Goal: Task Accomplishment & Management: Complete application form

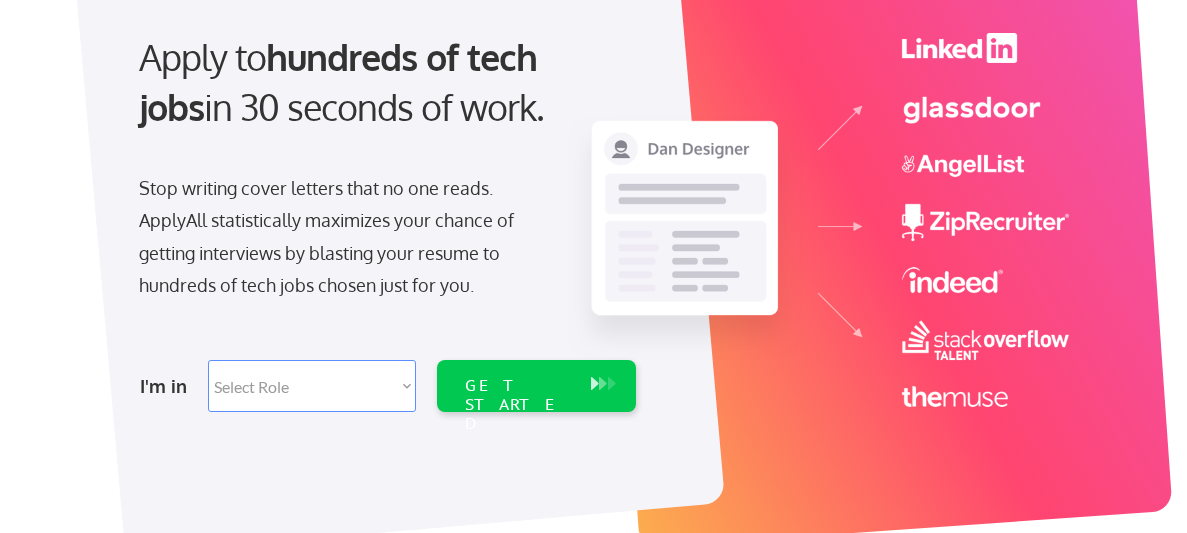
scroll to position [192, 0]
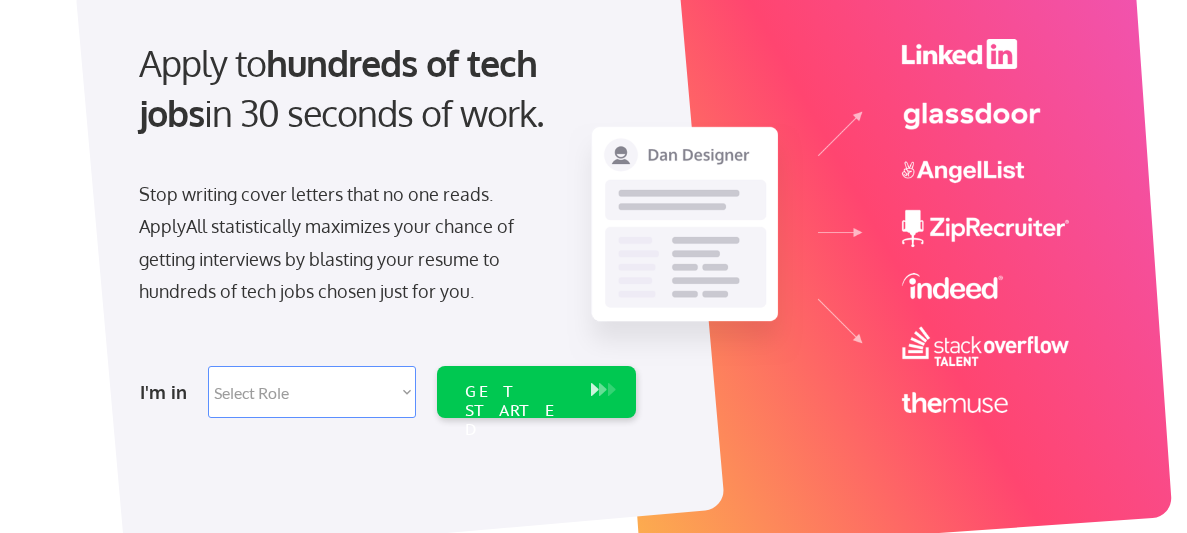
click at [405, 389] on select "Select Role Software Engineering Product Management Customer Success Sales UI/U…" at bounding box center [312, 392] width 208 height 52
select select ""hr_recruiting""
click at [208, 366] on select "Select Role Software Engineering Product Management Customer Success Sales UI/U…" at bounding box center [312, 392] width 208 height 52
select select ""hr_recruiting""
click at [556, 401] on div "GET STARTED" at bounding box center [518, 392] width 126 height 52
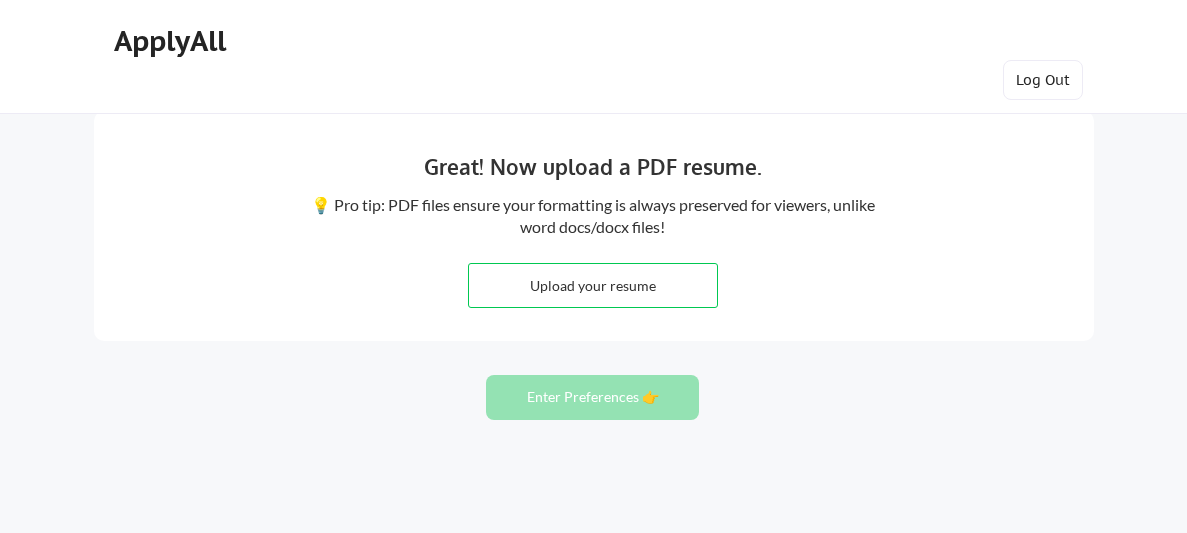
click at [684, 292] on input "file" at bounding box center [593, 285] width 249 height 43
type input "C:\fakepath\Christina Wagner HR Resume September 2025.pdf"
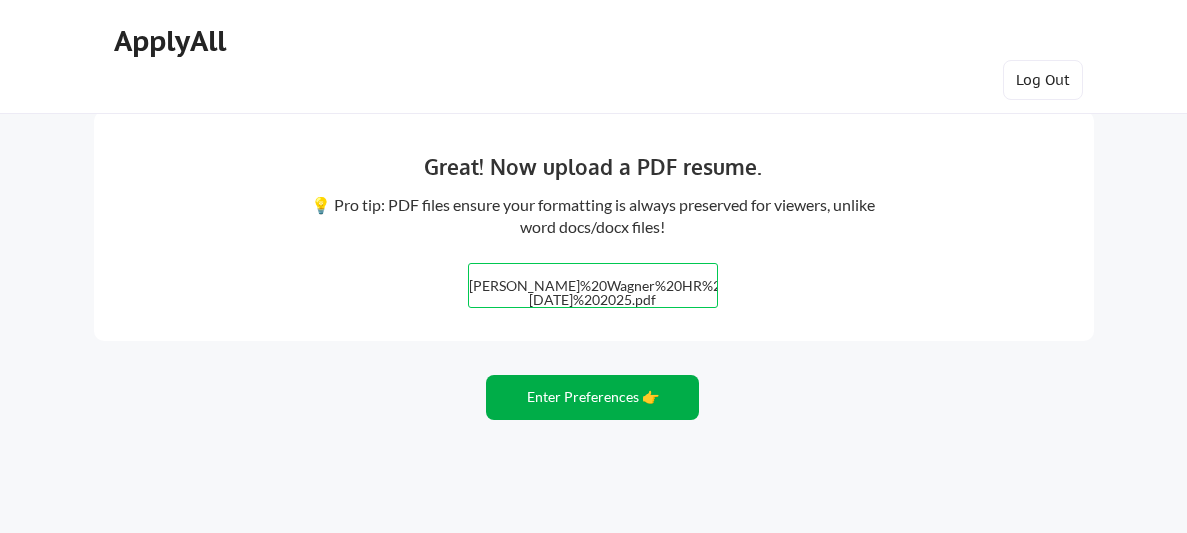
click at [601, 408] on button "Enter Preferences 👉" at bounding box center [592, 397] width 213 height 45
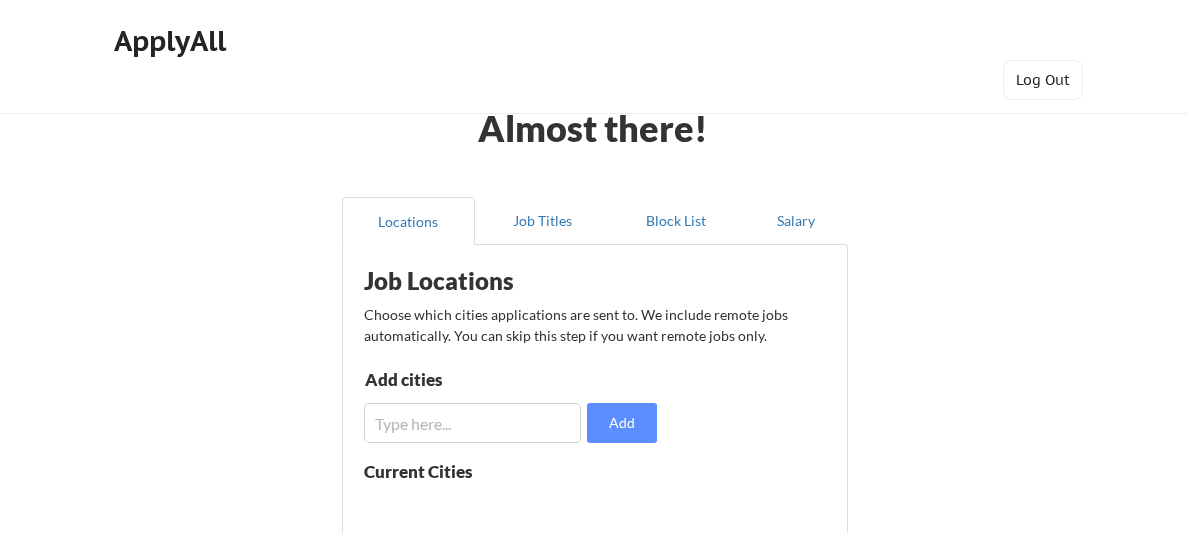
click at [501, 431] on input "input" at bounding box center [472, 423] width 217 height 40
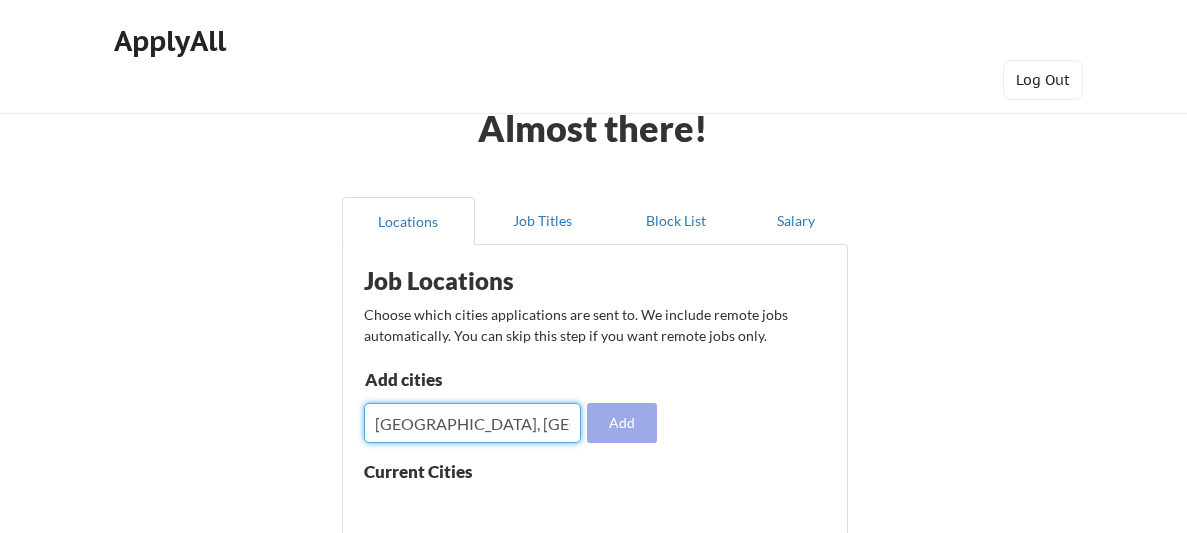
type input "[GEOGRAPHIC_DATA], [GEOGRAPHIC_DATA]"
click at [631, 431] on button "Add" at bounding box center [622, 423] width 70 height 40
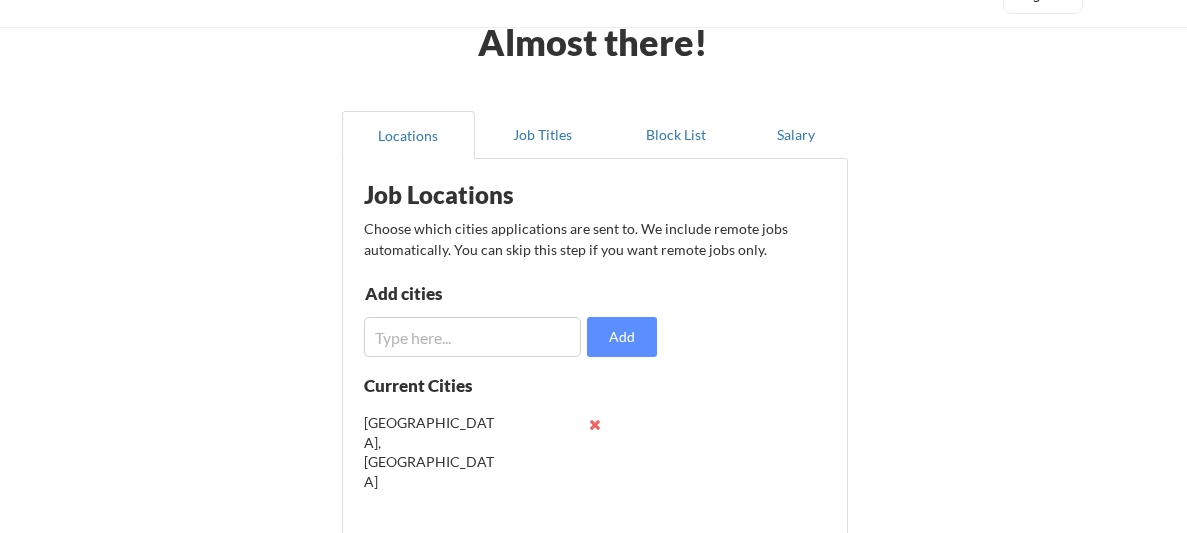
scroll to position [88, 0]
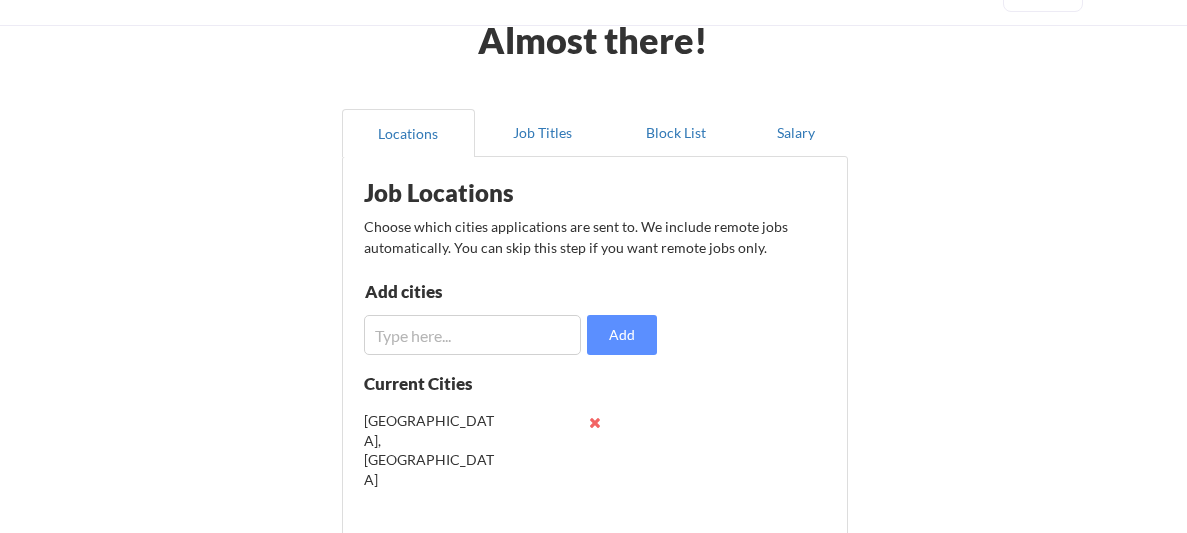
click at [548, 342] on input "input" at bounding box center [472, 335] width 217 height 40
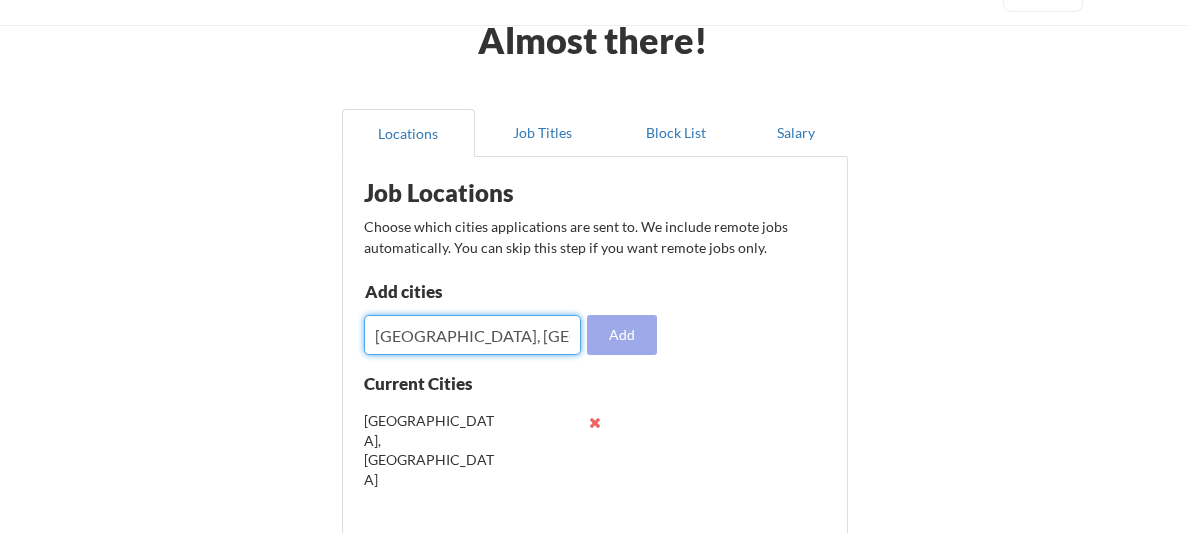
type input "[GEOGRAPHIC_DATA], [GEOGRAPHIC_DATA]"
click at [626, 342] on button "Add" at bounding box center [622, 335] width 70 height 40
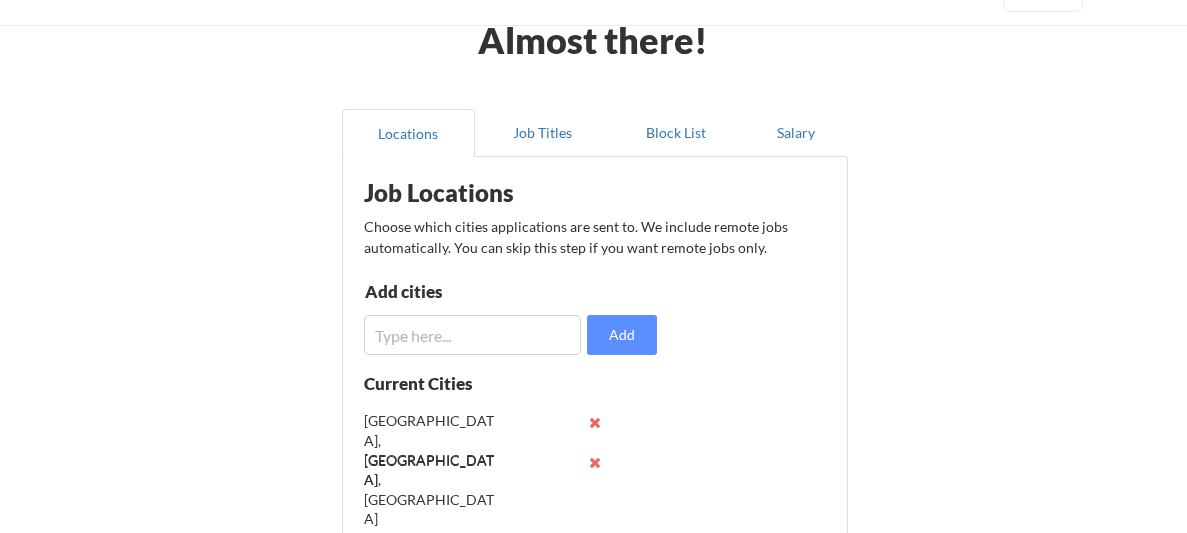
click at [467, 335] on input "input" at bounding box center [472, 335] width 217 height 40
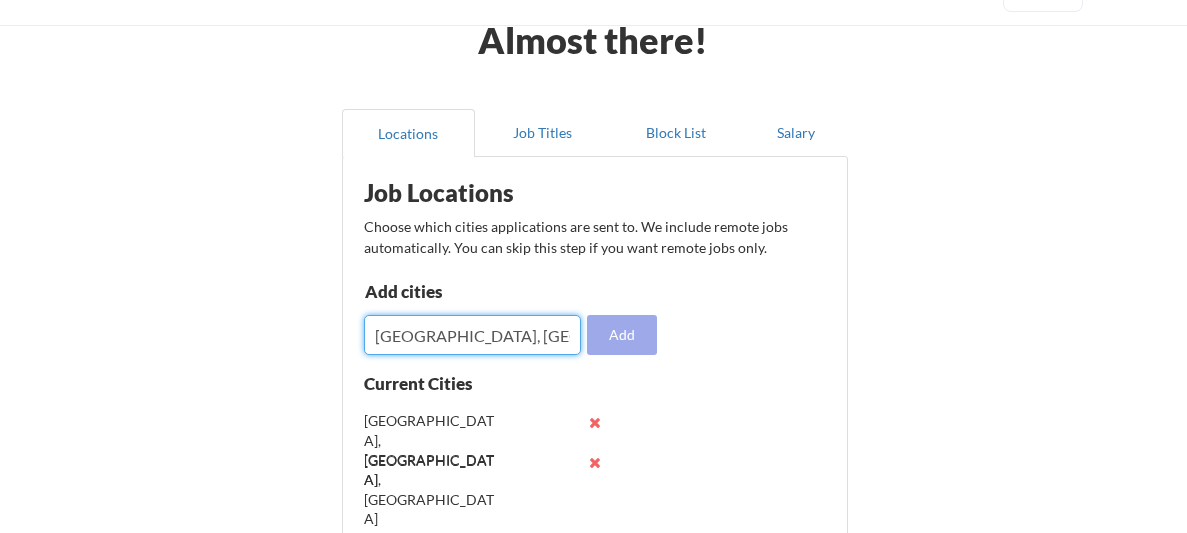
type input "[GEOGRAPHIC_DATA], [GEOGRAPHIC_DATA]"
click at [615, 341] on button "Add" at bounding box center [622, 335] width 70 height 40
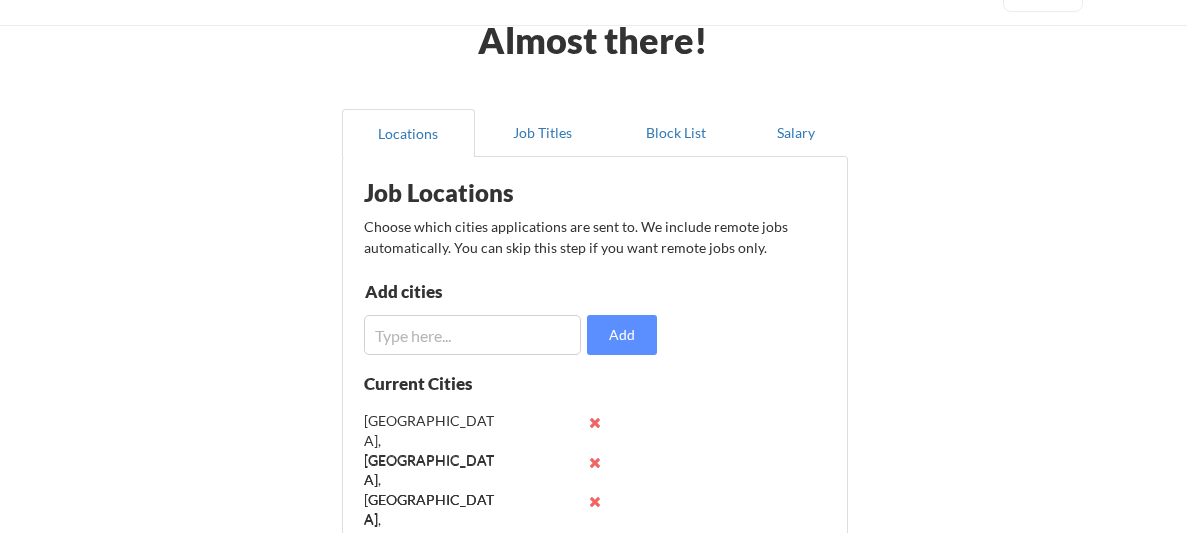
click at [507, 335] on input "input" at bounding box center [472, 335] width 217 height 40
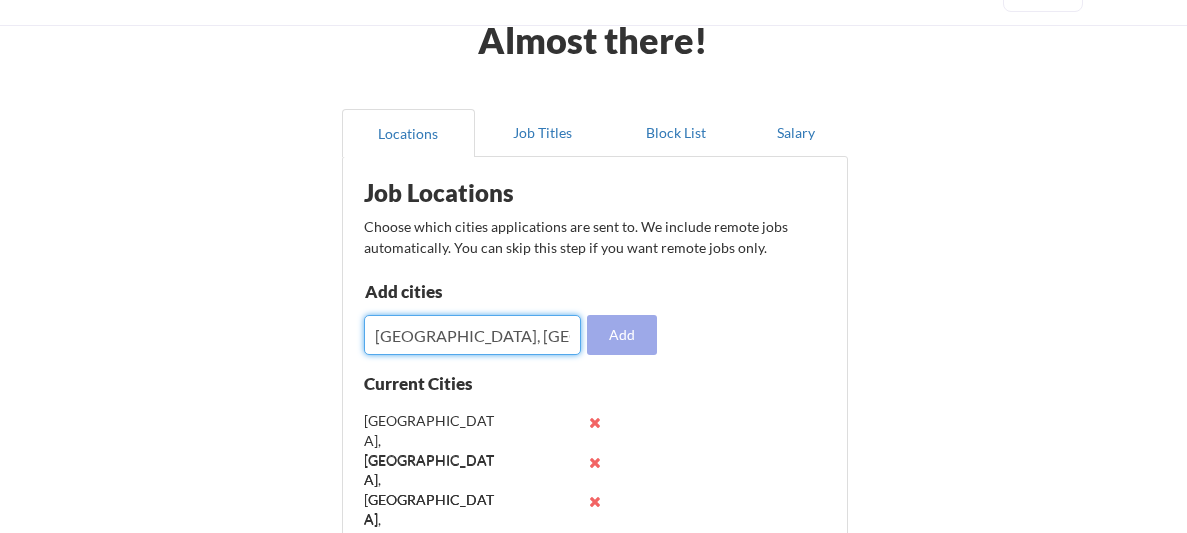
type input "[GEOGRAPHIC_DATA], [GEOGRAPHIC_DATA]"
click at [641, 340] on button "Add" at bounding box center [622, 335] width 70 height 40
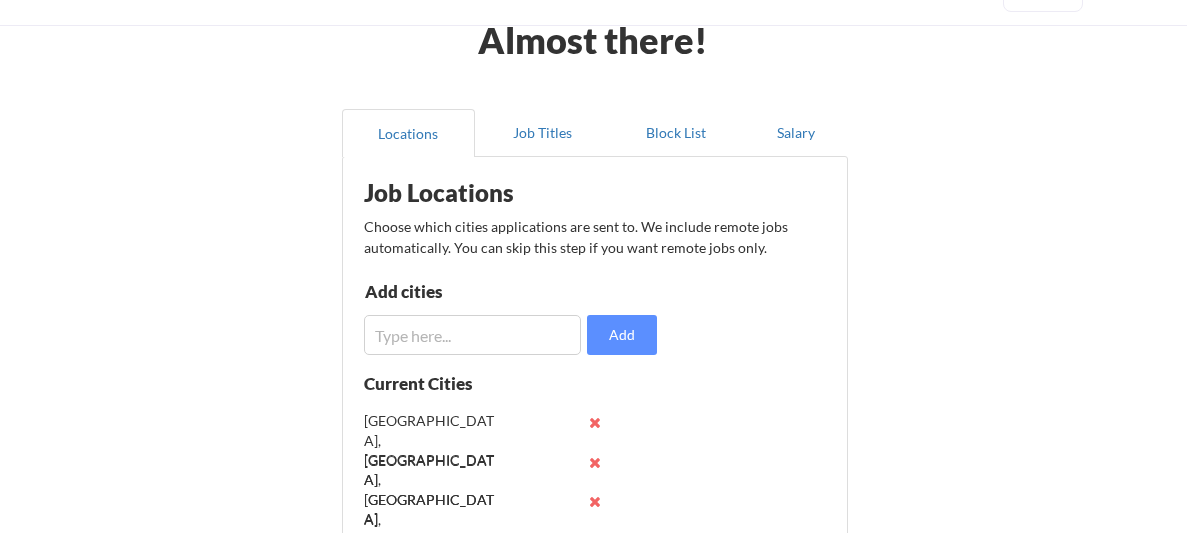
click at [555, 334] on input "input" at bounding box center [472, 335] width 217 height 40
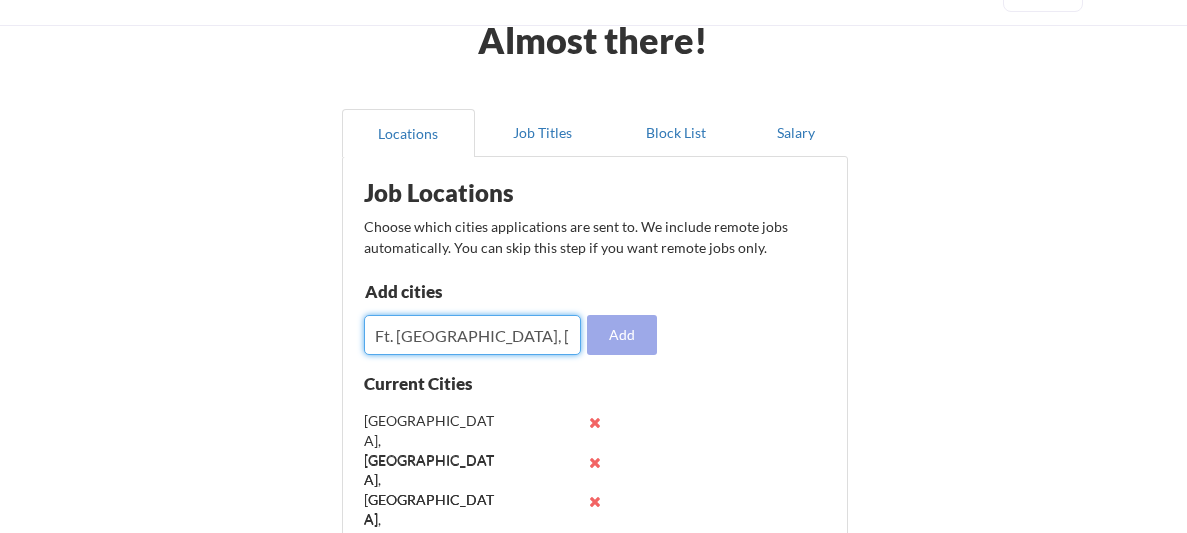
type input "Ft. [GEOGRAPHIC_DATA], [US_STATE]"
click at [628, 347] on button "Add" at bounding box center [622, 335] width 70 height 40
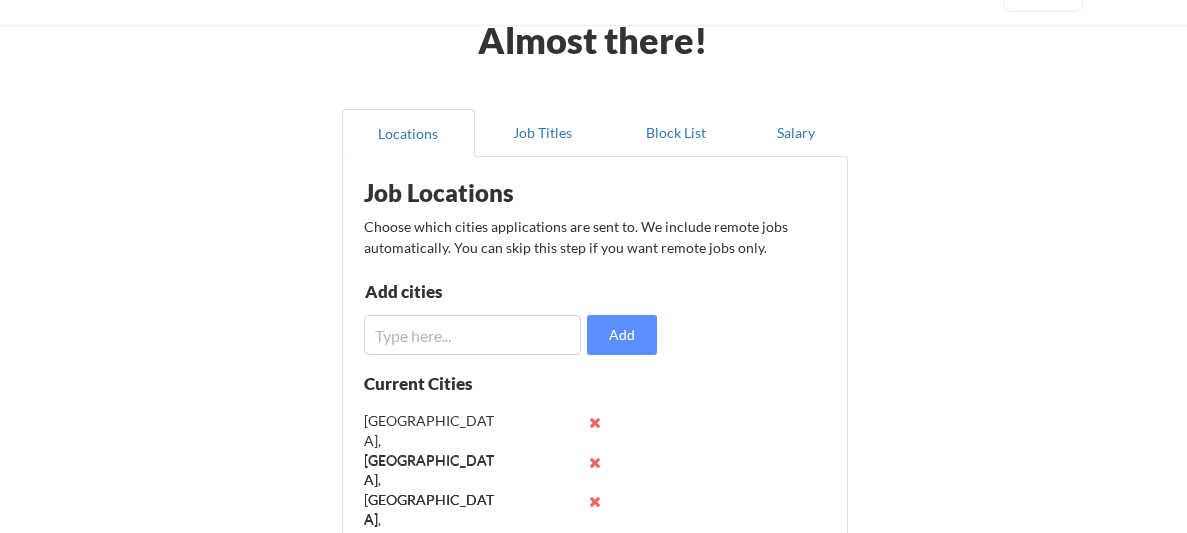
click at [515, 337] on input "input" at bounding box center [472, 335] width 217 height 40
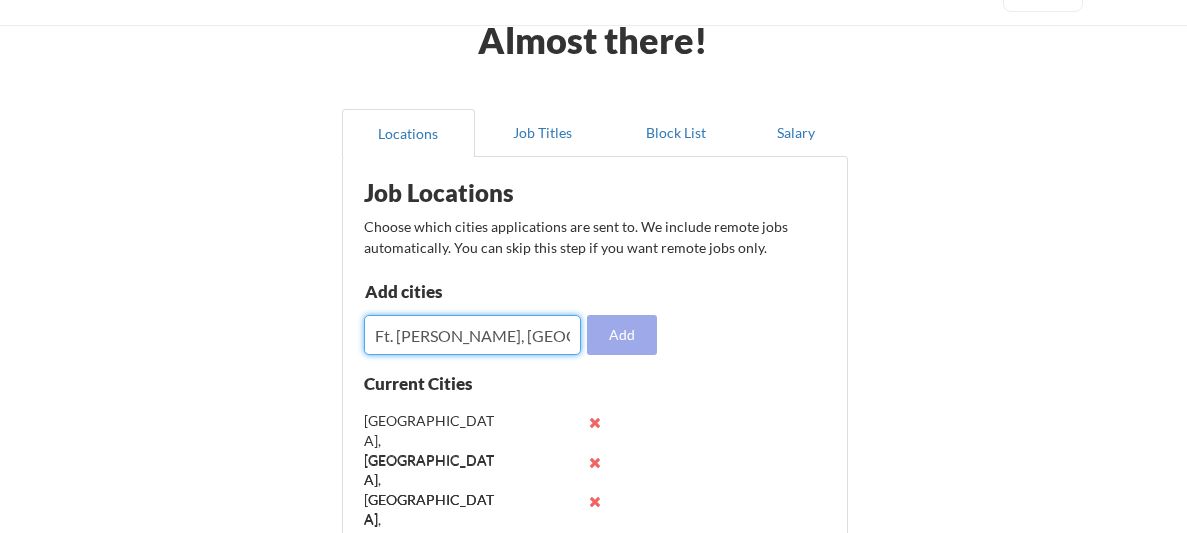
type input "Ft. [PERSON_NAME], [GEOGRAPHIC_DATA]"
click at [615, 342] on button "Add" at bounding box center [622, 335] width 70 height 40
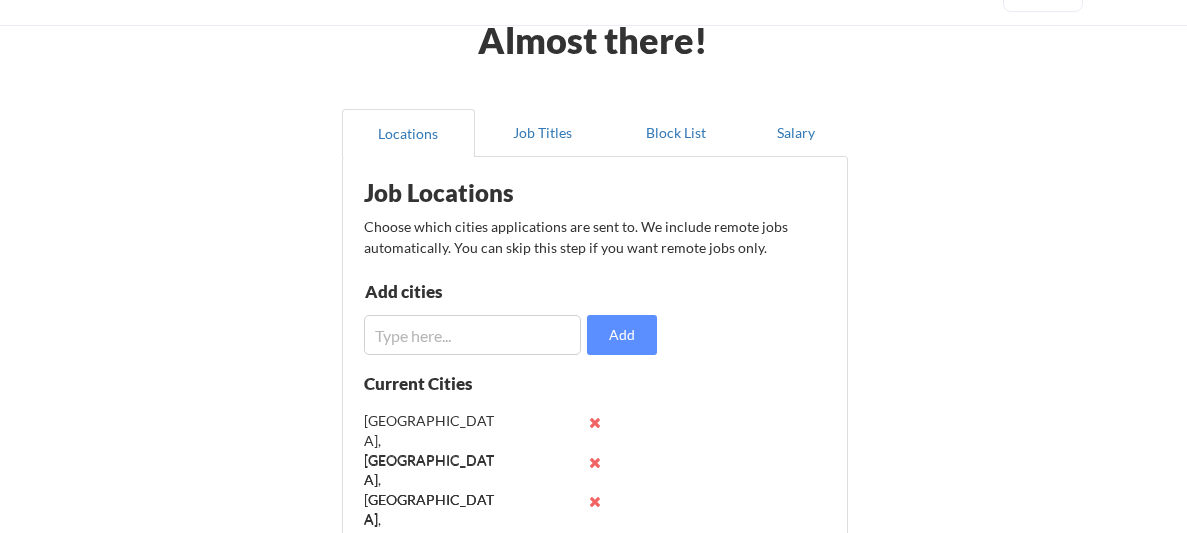
click at [556, 338] on input "input" at bounding box center [472, 335] width 217 height 40
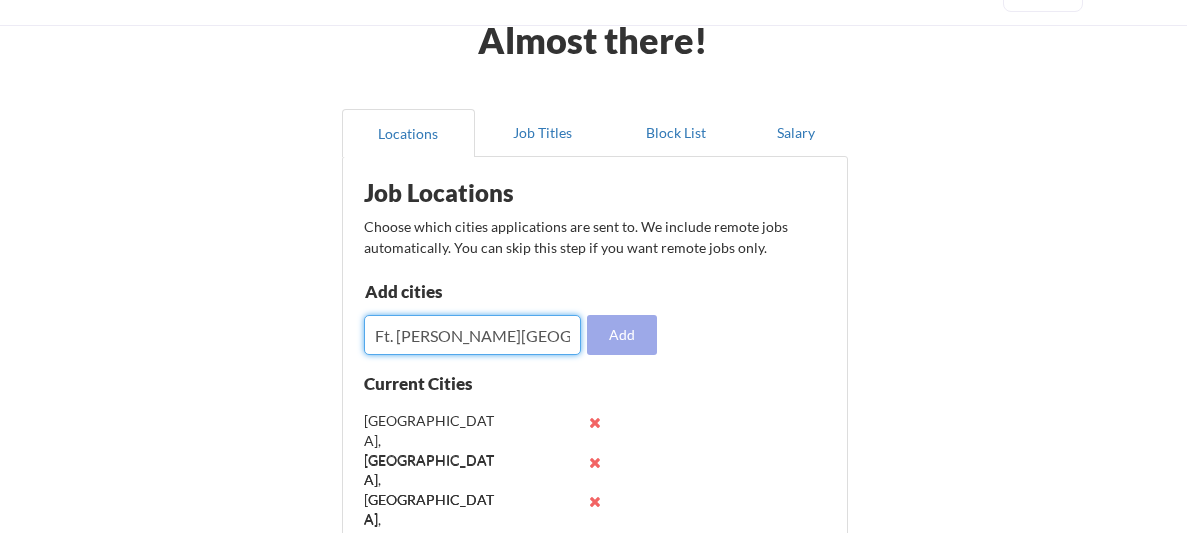
type input "Ft. [PERSON_NAME][GEOGRAPHIC_DATA]"
click at [631, 349] on button "Add" at bounding box center [622, 335] width 70 height 40
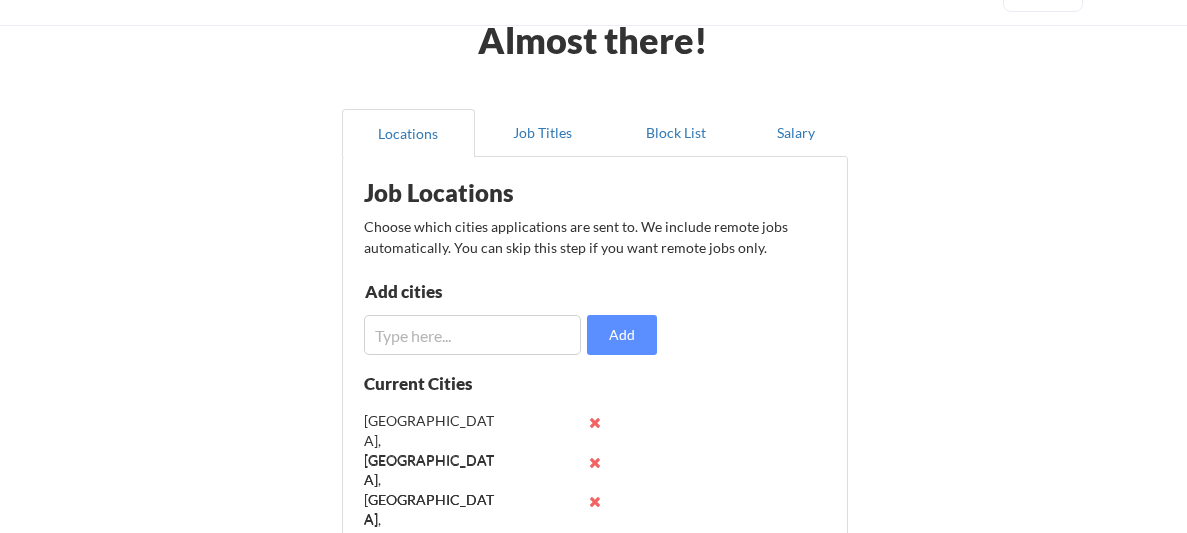
click at [556, 343] on input "input" at bounding box center [472, 335] width 217 height 40
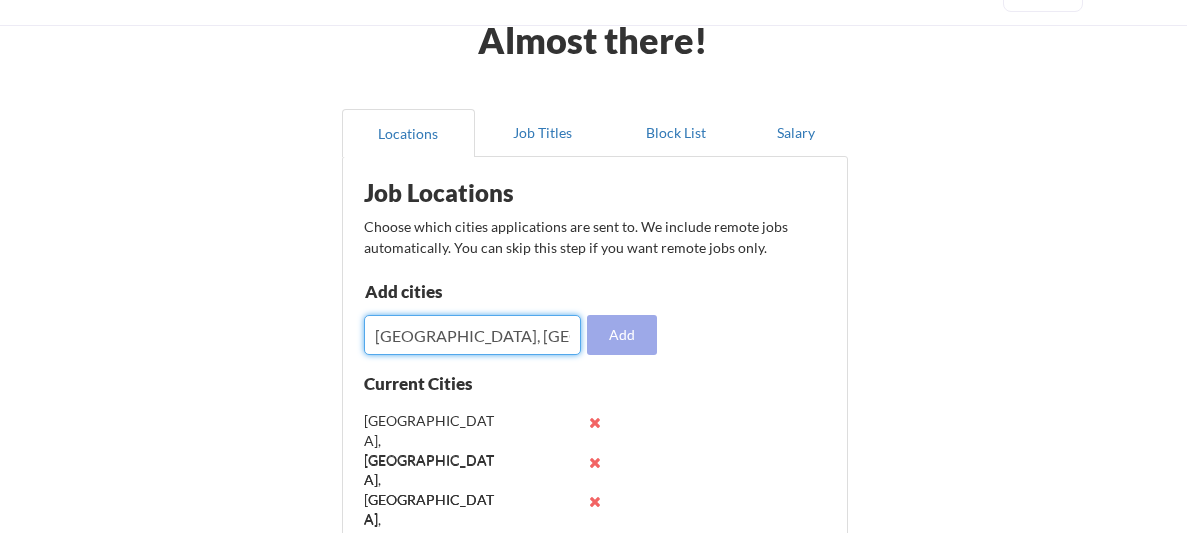
type input "[GEOGRAPHIC_DATA], [GEOGRAPHIC_DATA]"
click at [610, 341] on button "Add" at bounding box center [622, 335] width 70 height 40
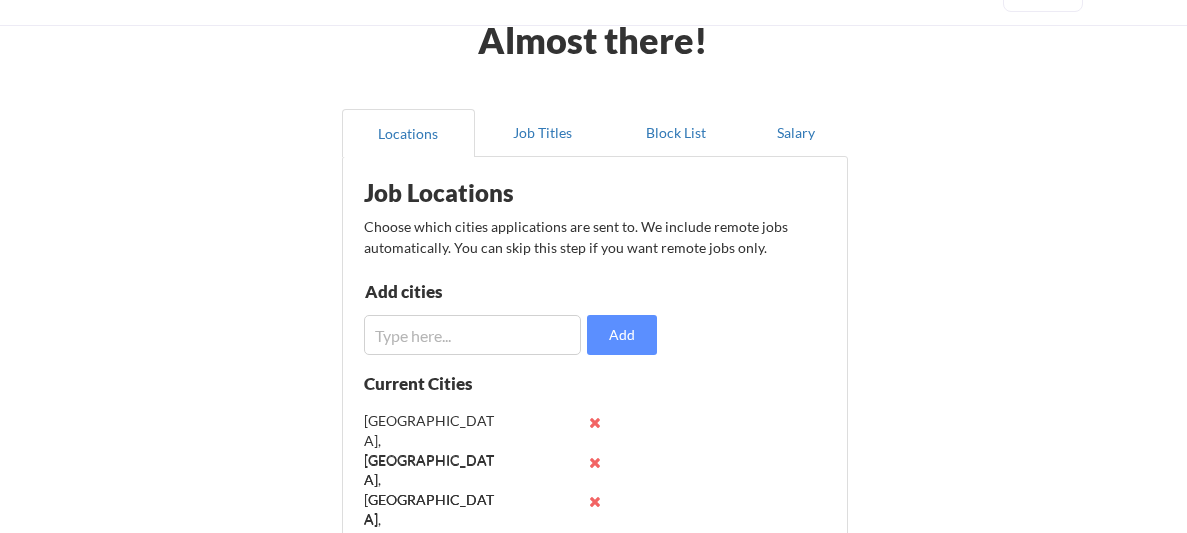
click at [511, 342] on input "input" at bounding box center [472, 335] width 217 height 40
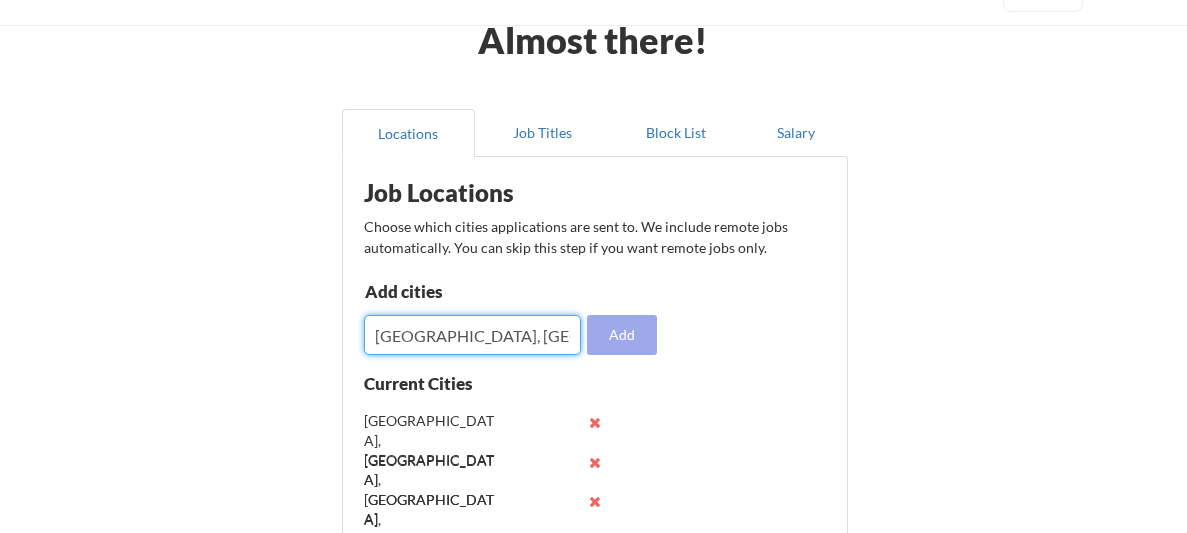
type input "[GEOGRAPHIC_DATA], [GEOGRAPHIC_DATA]"
click at [634, 341] on button "Add" at bounding box center [622, 335] width 70 height 40
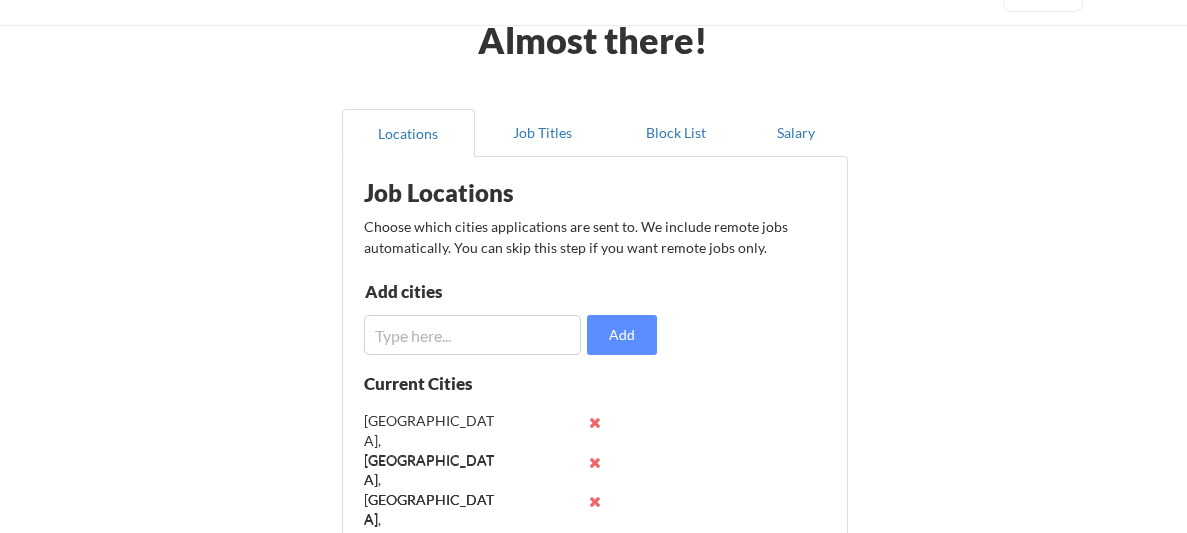
click at [551, 330] on input "input" at bounding box center [472, 335] width 217 height 40
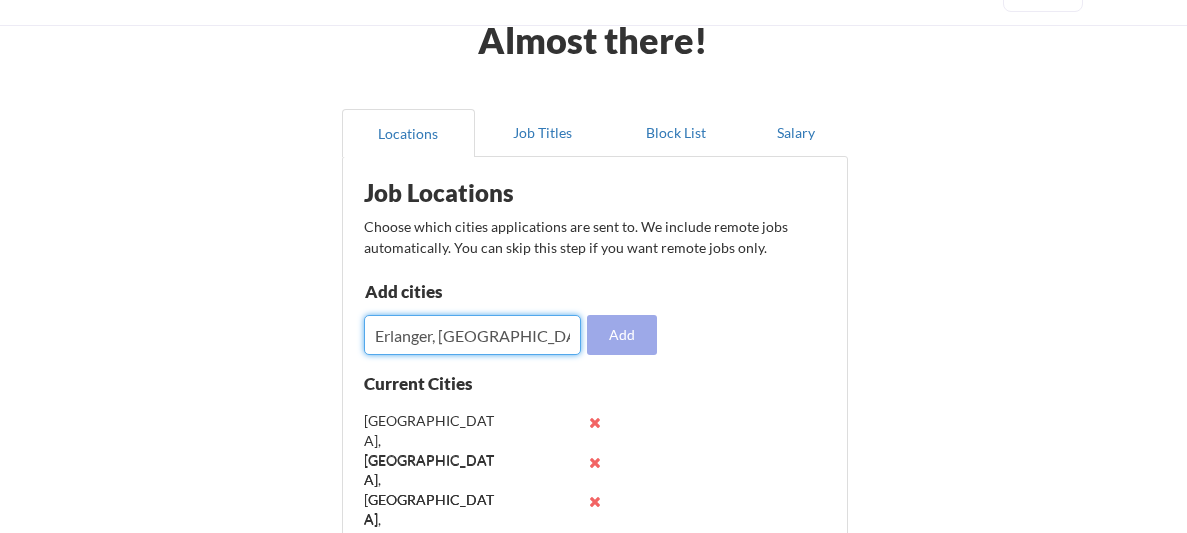
type input "Erlanger, [GEOGRAPHIC_DATA]"
click at [628, 333] on button "Add" at bounding box center [622, 335] width 70 height 40
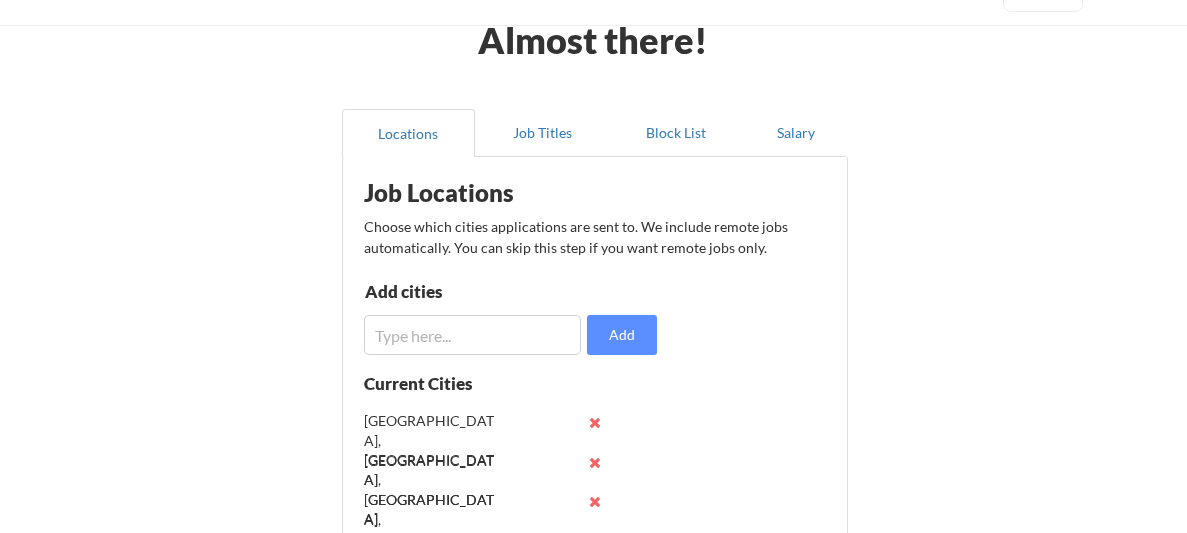
click at [515, 325] on input "input" at bounding box center [472, 335] width 217 height 40
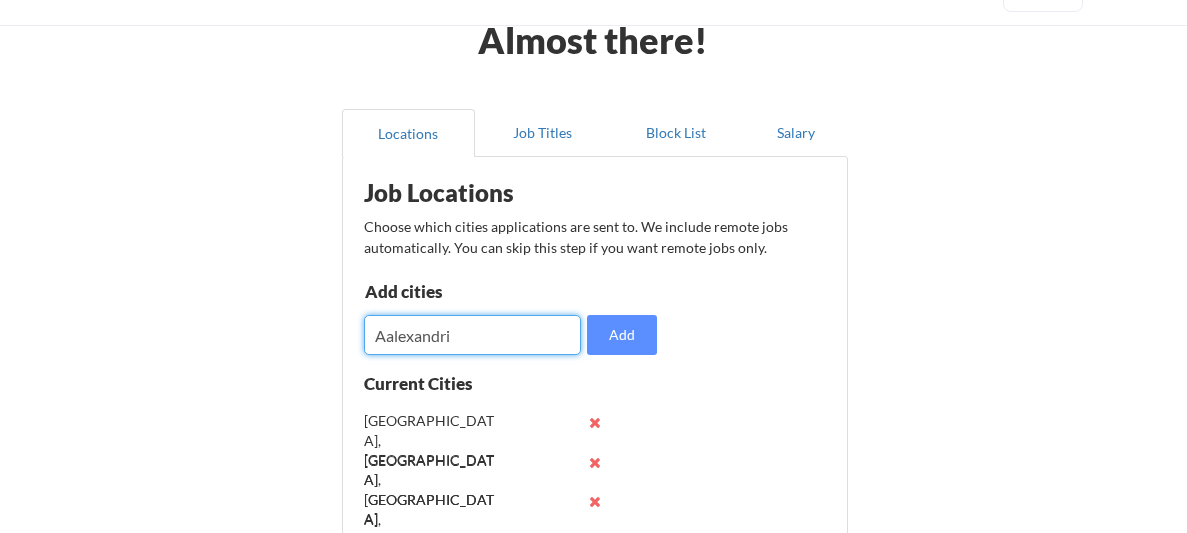
type input "Aalexandria"
type input "[GEOGRAPHIC_DATA], [GEOGRAPHIC_DATA]"
click at [615, 315] on button "Add" at bounding box center [622, 335] width 70 height 40
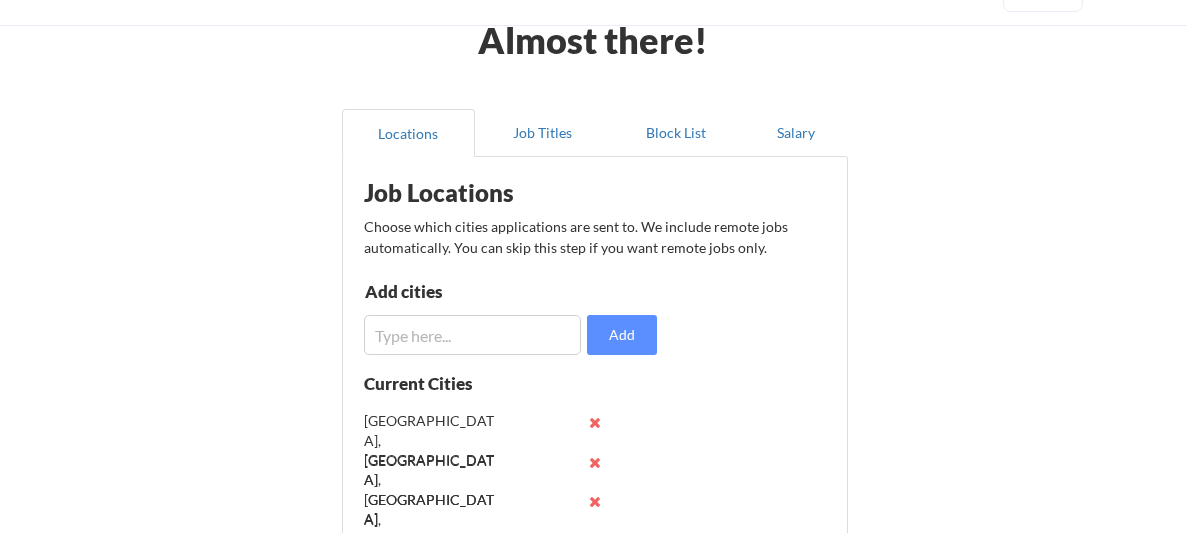
click at [531, 325] on input "input" at bounding box center [472, 335] width 217 height 40
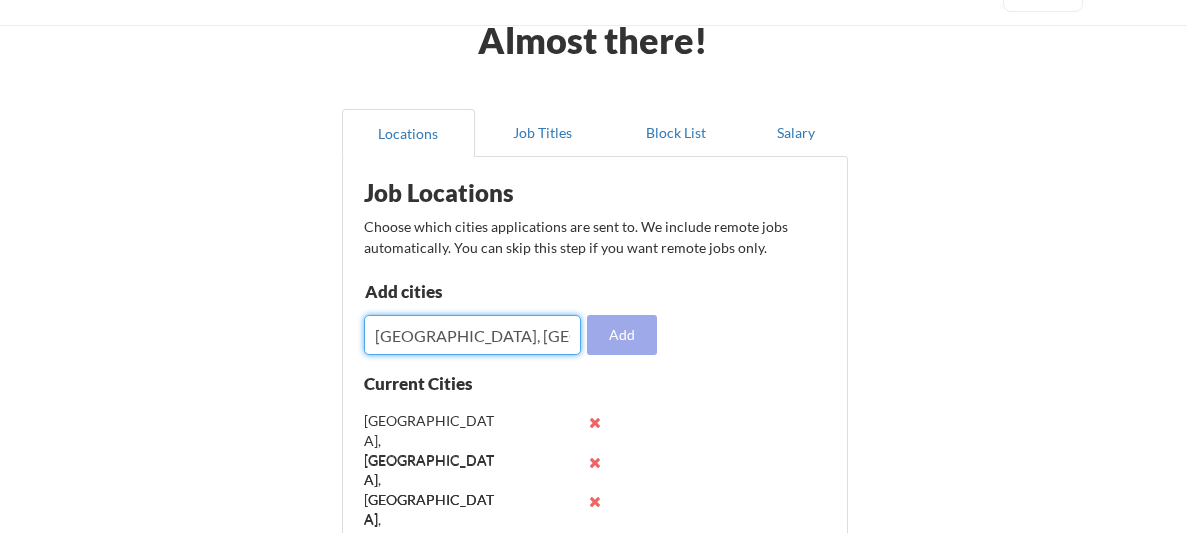
type input "[GEOGRAPHIC_DATA], [GEOGRAPHIC_DATA]"
click at [626, 343] on button "Add" at bounding box center [622, 335] width 70 height 40
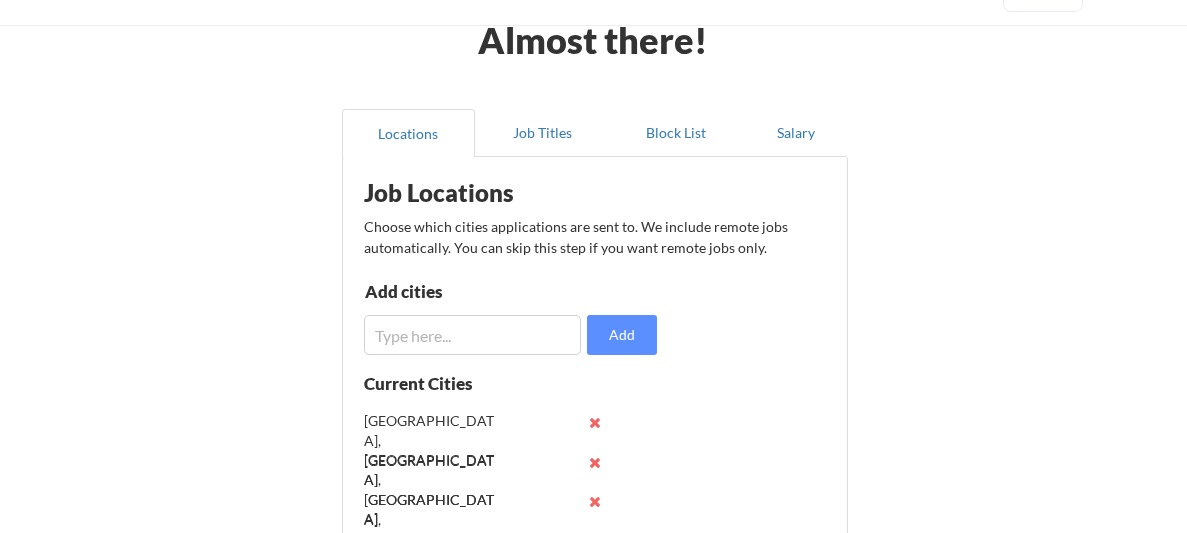
click at [414, 340] on input "input" at bounding box center [472, 335] width 217 height 40
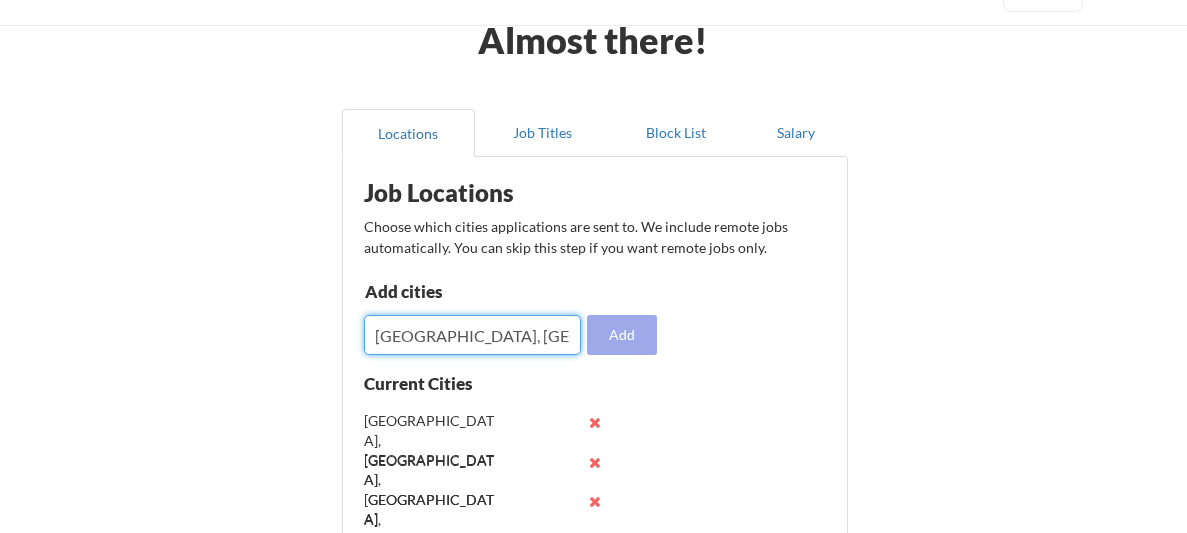
type input "[GEOGRAPHIC_DATA], [GEOGRAPHIC_DATA]"
click at [606, 346] on button "Add" at bounding box center [622, 335] width 70 height 40
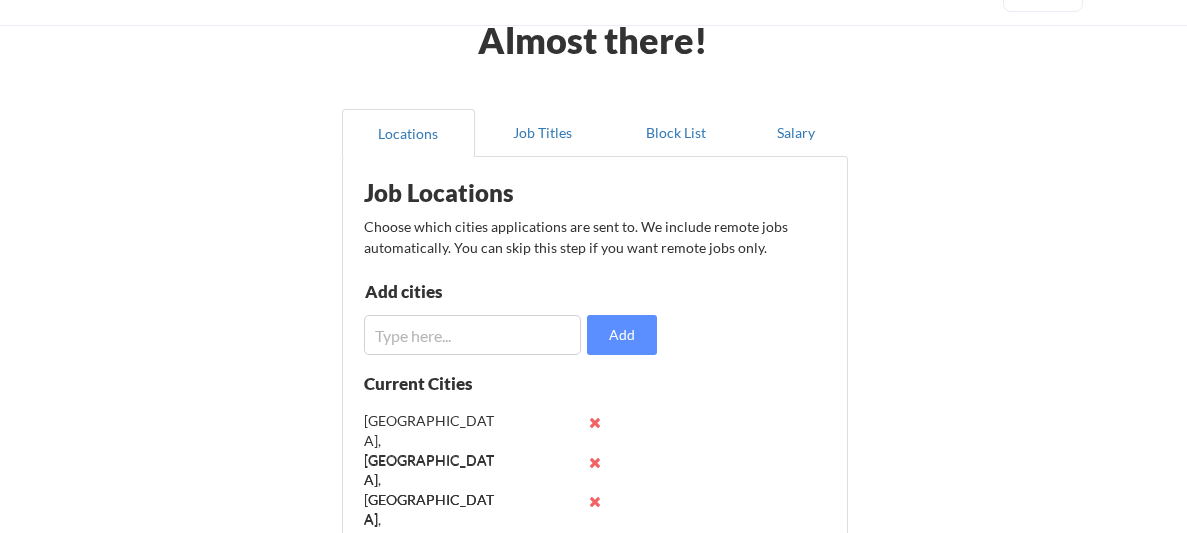
click at [493, 337] on input "input" at bounding box center [472, 335] width 217 height 40
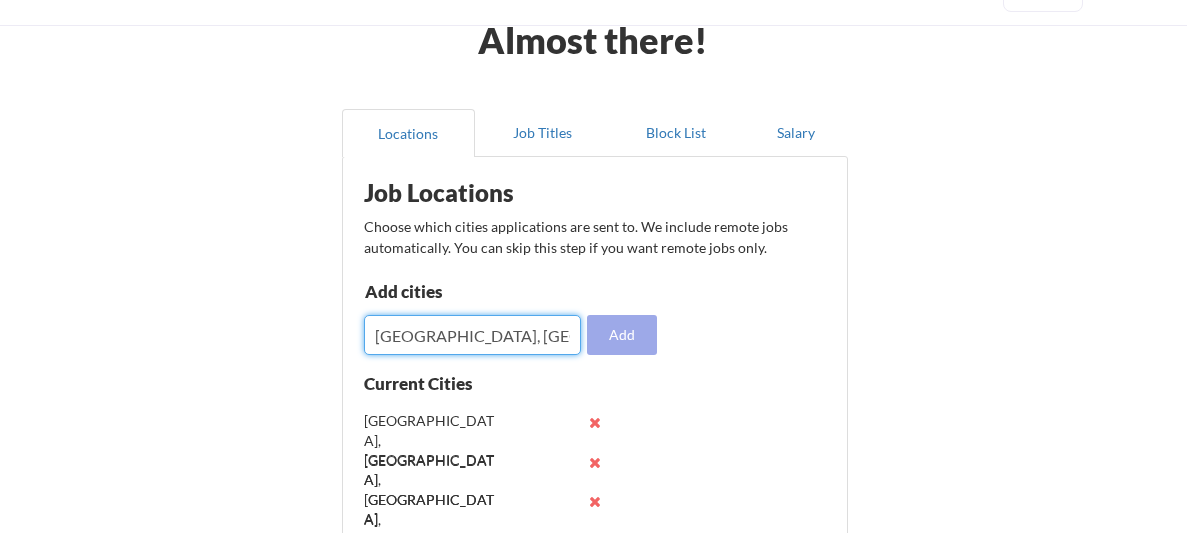
type input "[GEOGRAPHIC_DATA], [GEOGRAPHIC_DATA]"
click at [636, 344] on button "Add" at bounding box center [622, 335] width 70 height 40
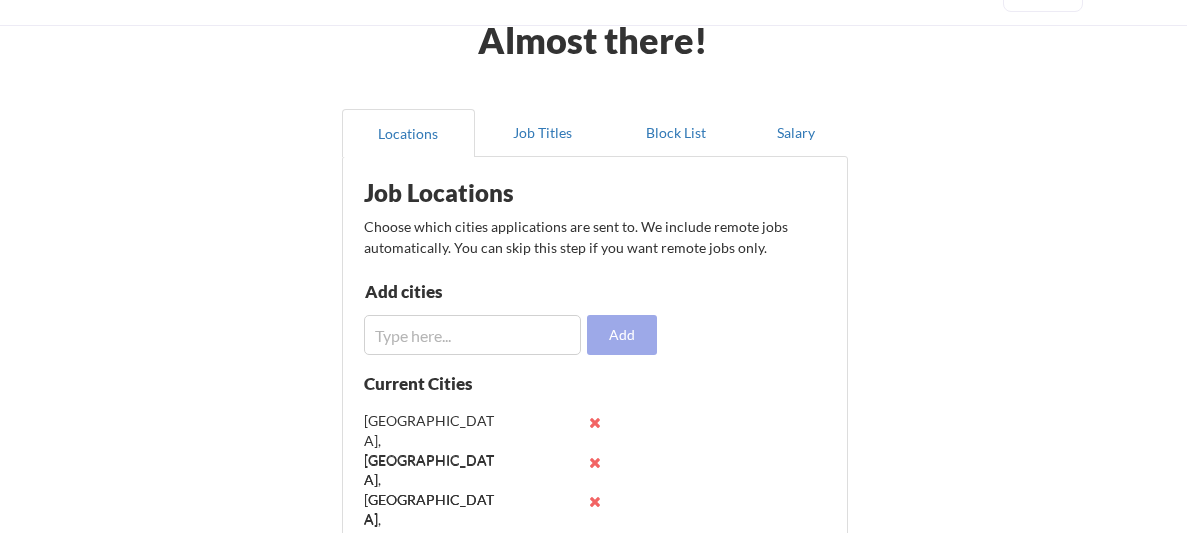
scroll to position [447, 0]
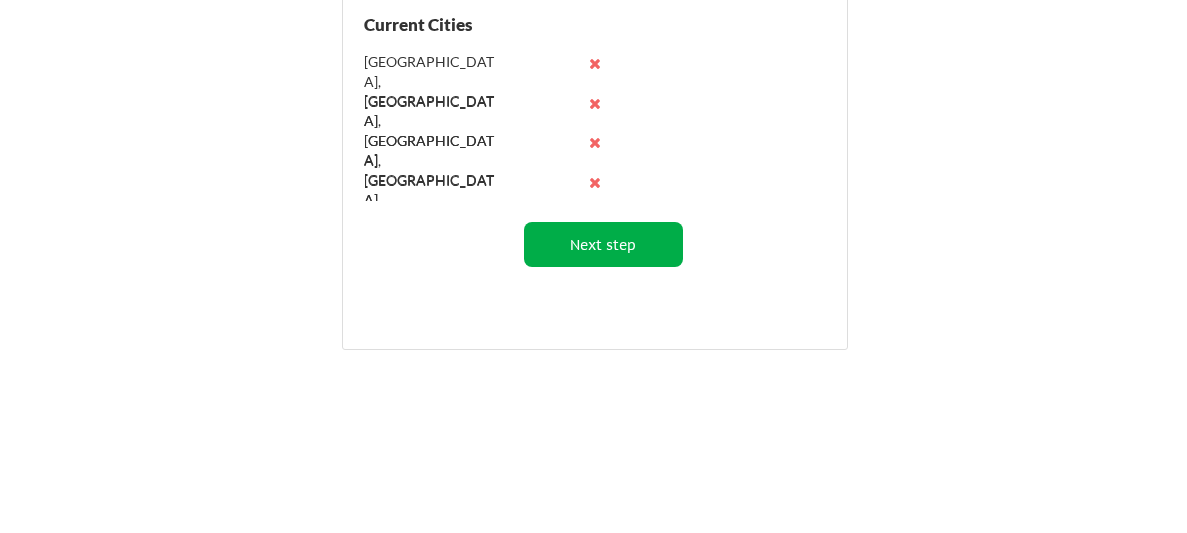
click at [625, 255] on button "Next step" at bounding box center [603, 244] width 159 height 45
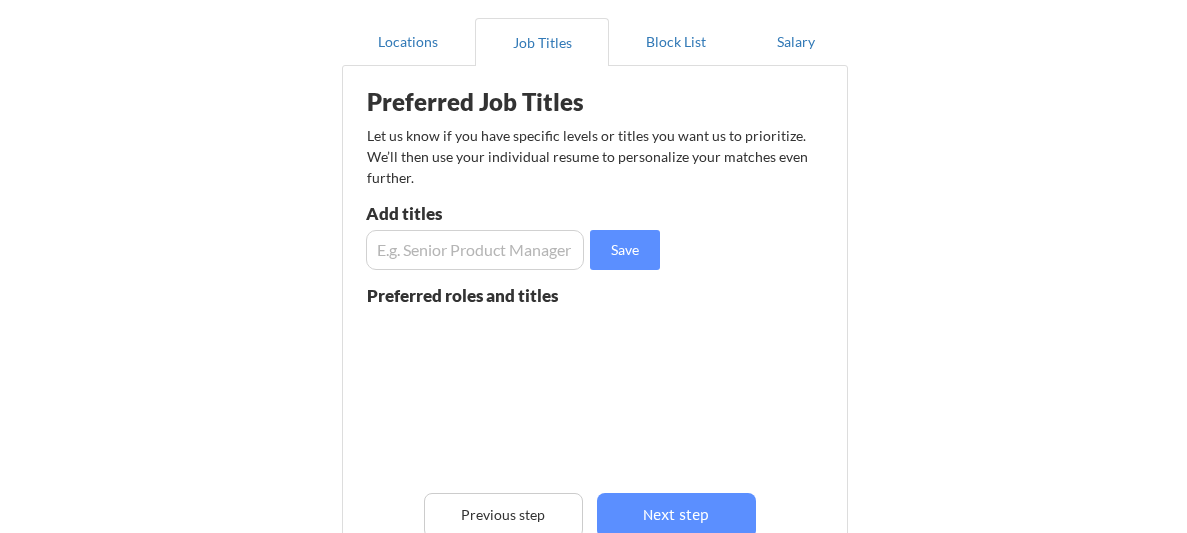
scroll to position [171, 0]
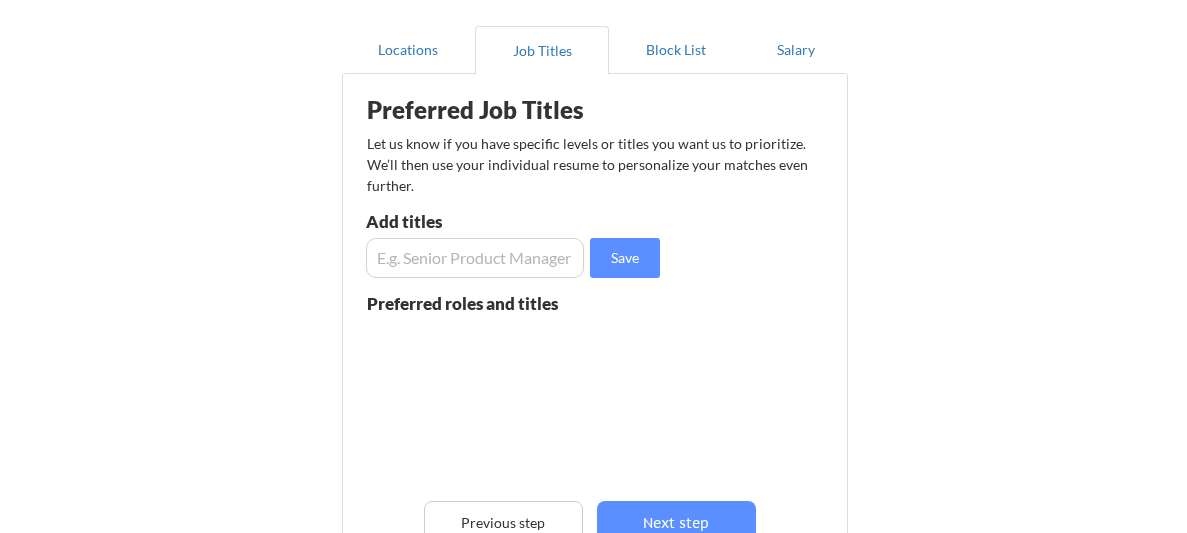
click at [541, 253] on input "input" at bounding box center [475, 258] width 218 height 40
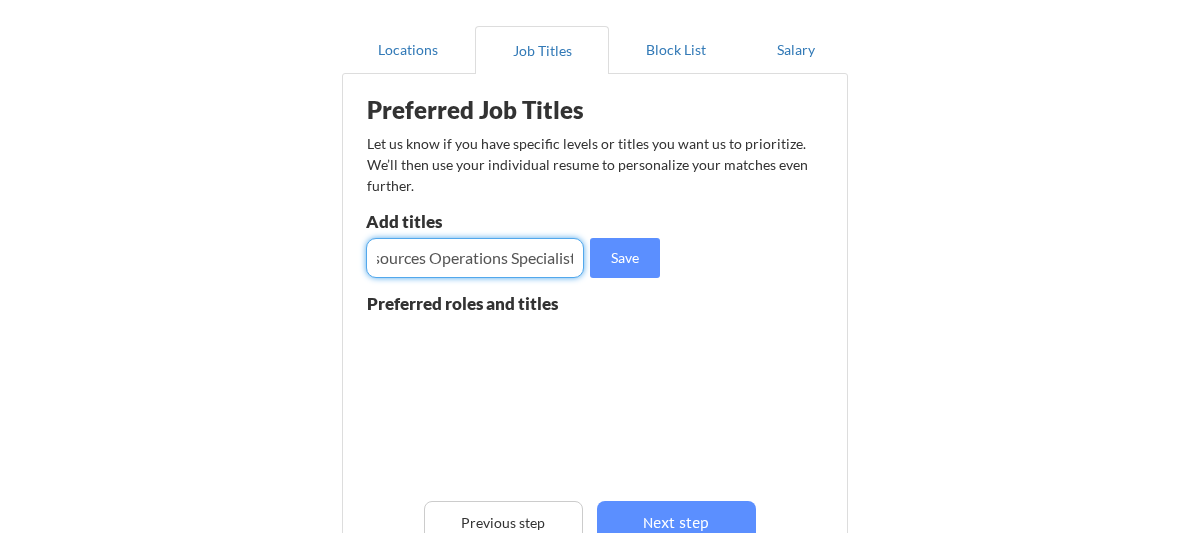
scroll to position [0, 82]
type input "Human Resources Operations Specialist"
click at [647, 272] on button "Save" at bounding box center [625, 258] width 70 height 40
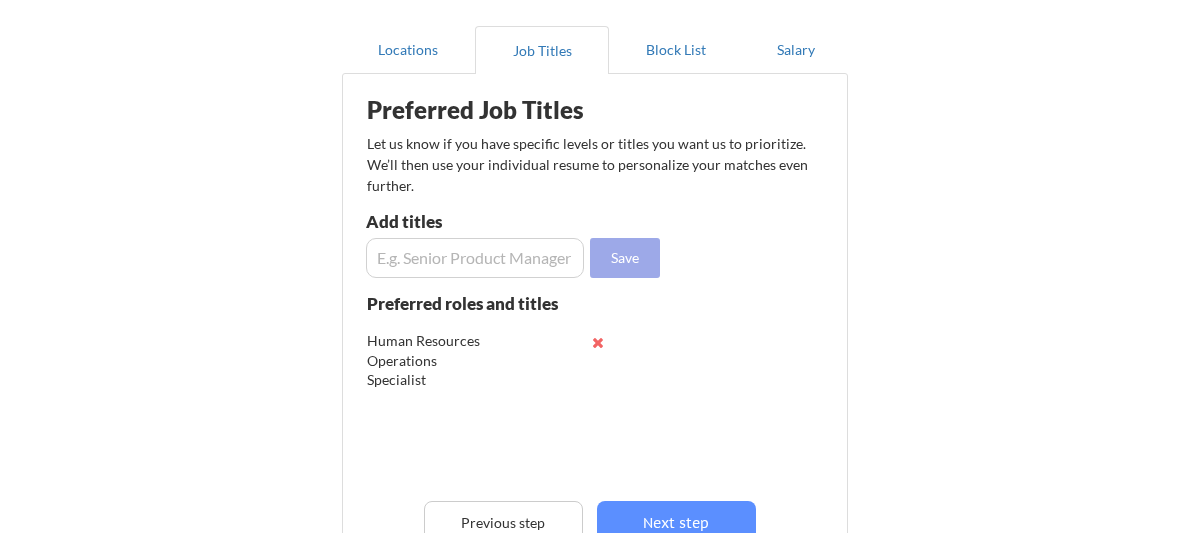
scroll to position [0, 0]
click at [562, 264] on input "input" at bounding box center [475, 258] width 218 height 40
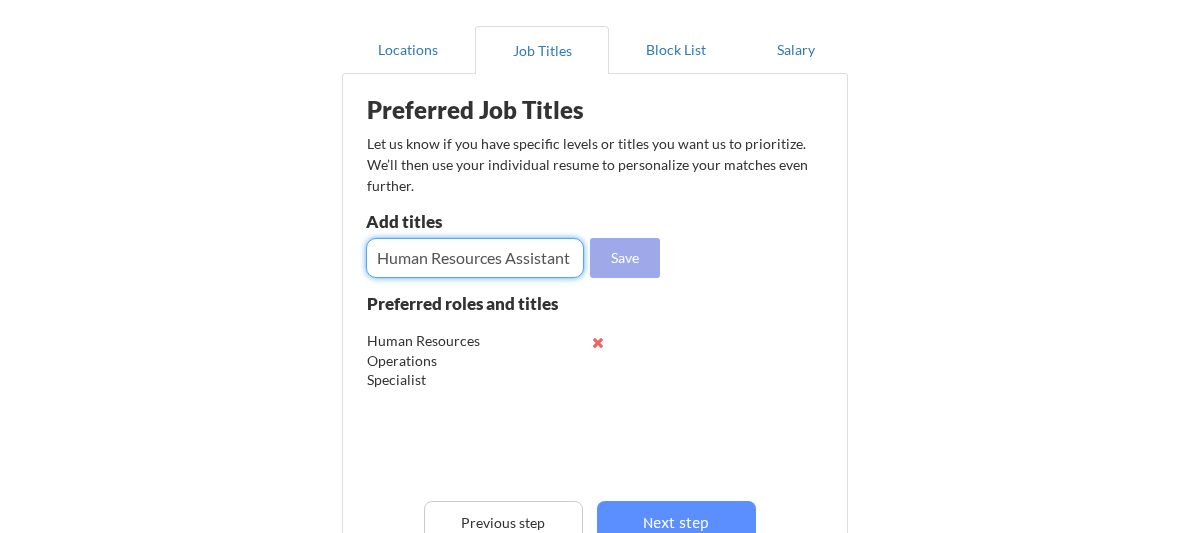
type input "Human Resources Assistant"
click at [635, 260] on button "Save" at bounding box center [625, 258] width 70 height 40
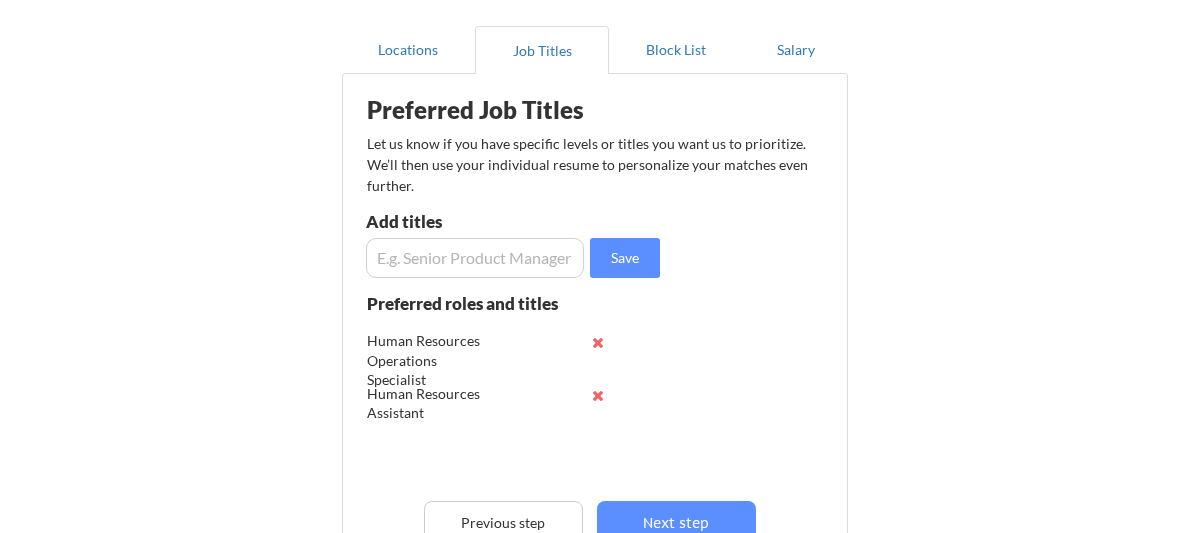
click at [527, 255] on input "input" at bounding box center [475, 258] width 218 height 40
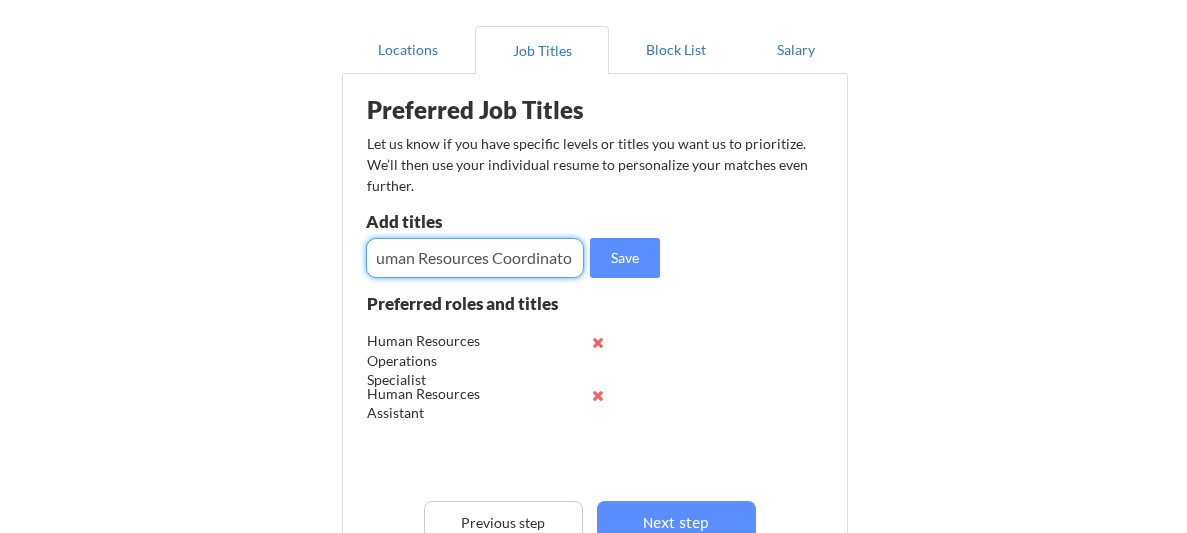
scroll to position [0, 19]
type input "Human Resources Coordinator"
click at [618, 267] on button "Save" at bounding box center [625, 258] width 70 height 40
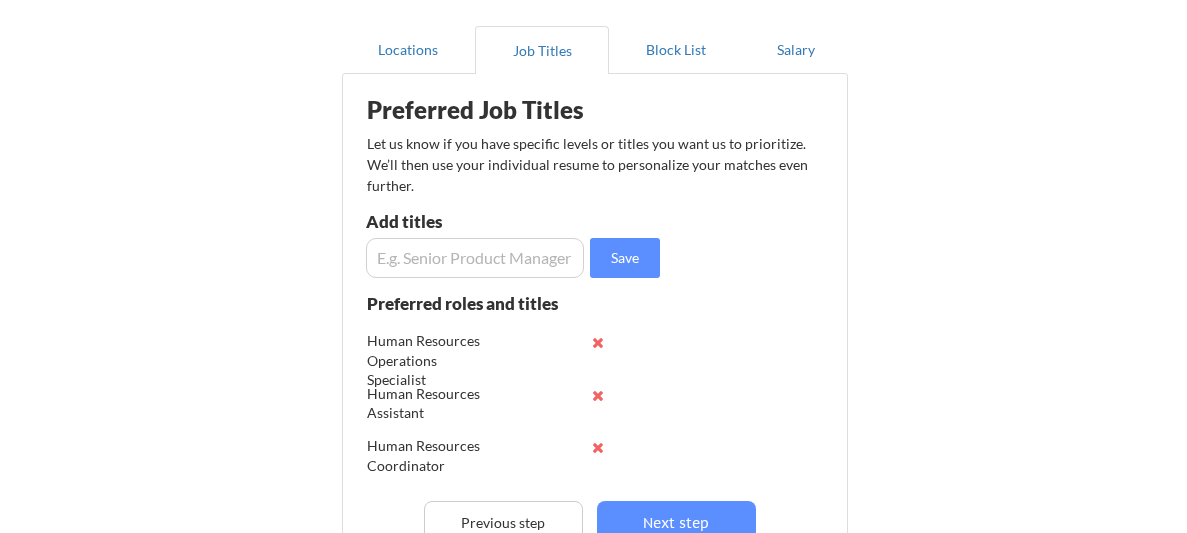
click at [554, 268] on input "input" at bounding box center [475, 258] width 218 height 40
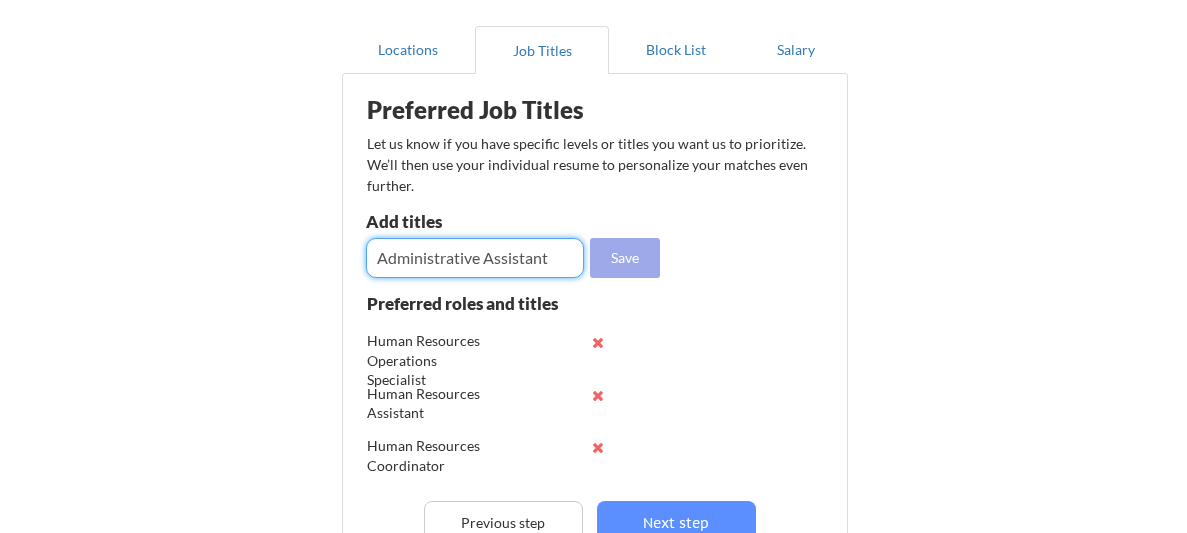
type input "Administrative Assistant"
click at [615, 260] on button "Save" at bounding box center [625, 258] width 70 height 40
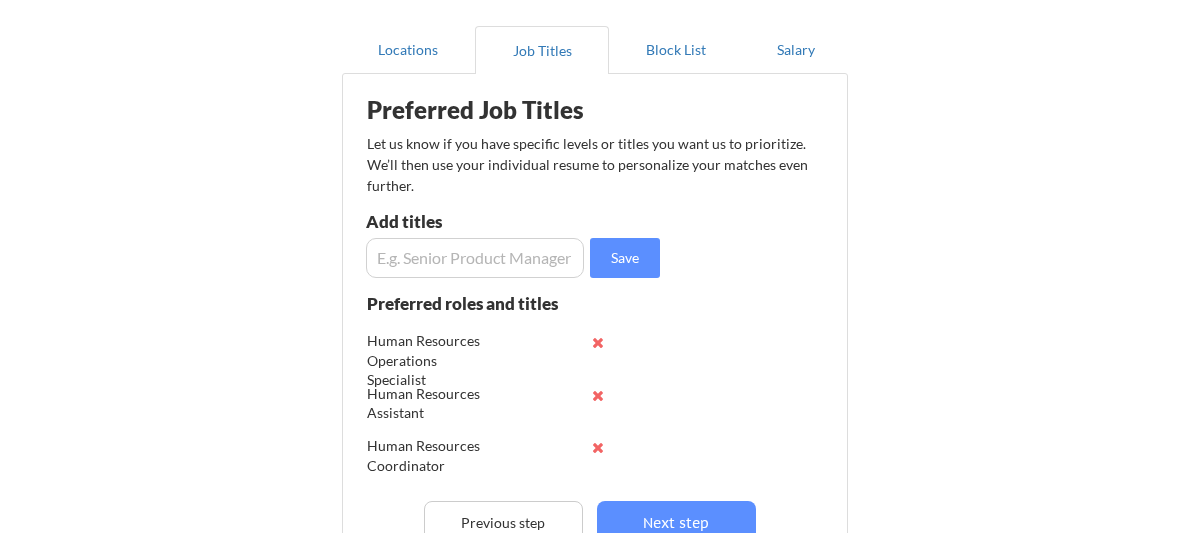
click at [565, 263] on input "input" at bounding box center [475, 258] width 218 height 40
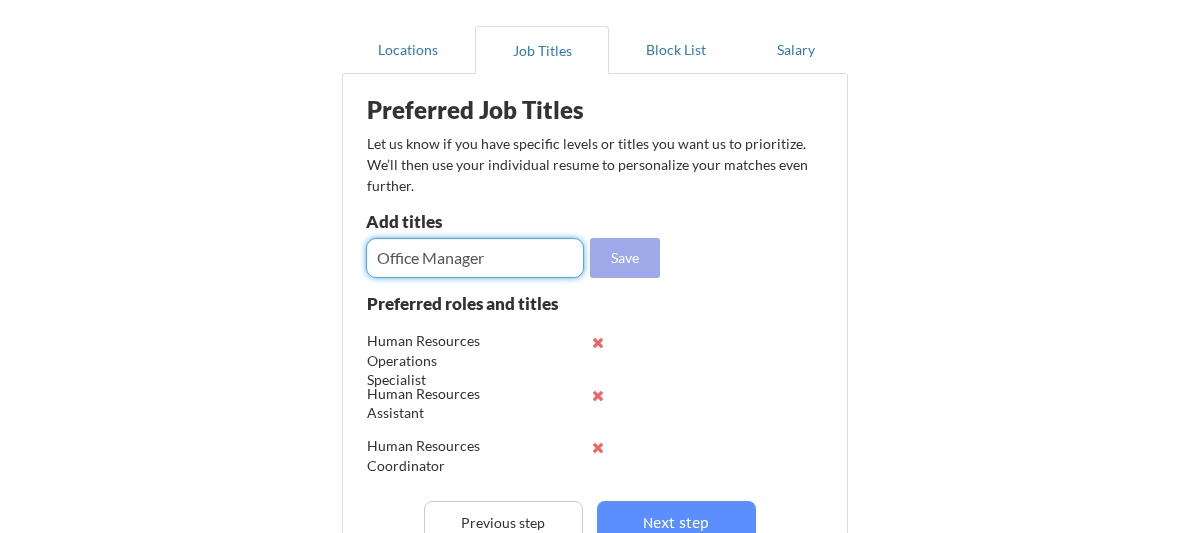
type input "Office Manager"
click at [652, 250] on button "Save" at bounding box center [625, 258] width 70 height 40
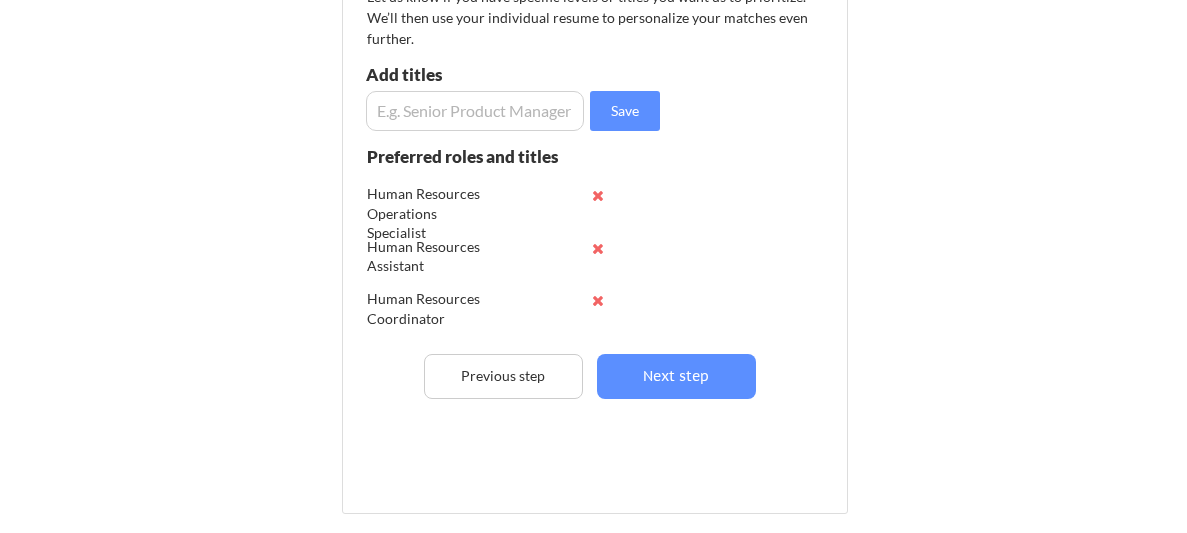
scroll to position [331, 0]
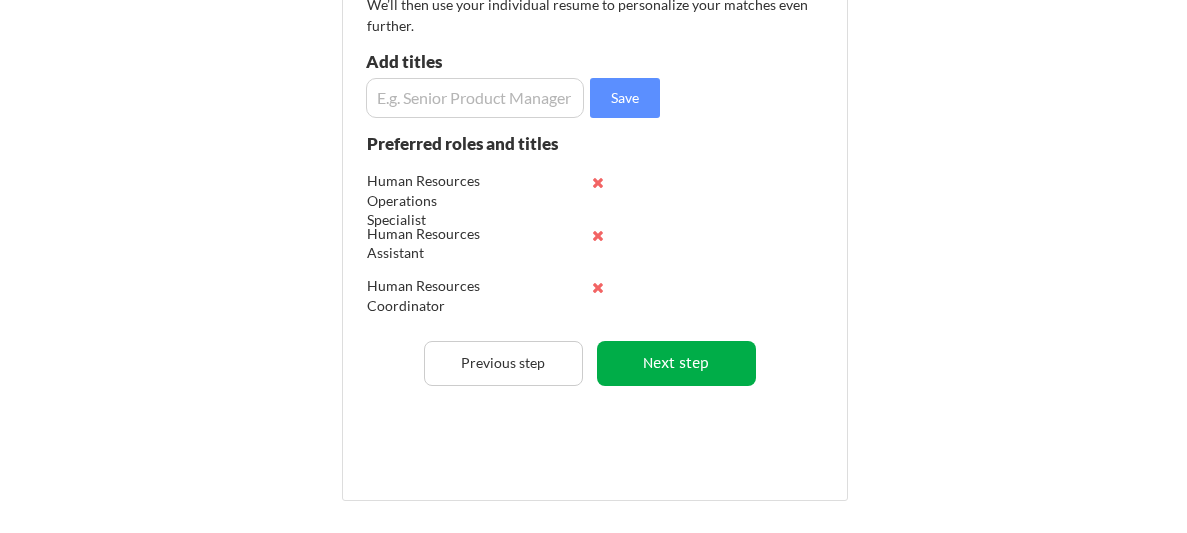
click at [716, 362] on button "Next step" at bounding box center [676, 363] width 159 height 45
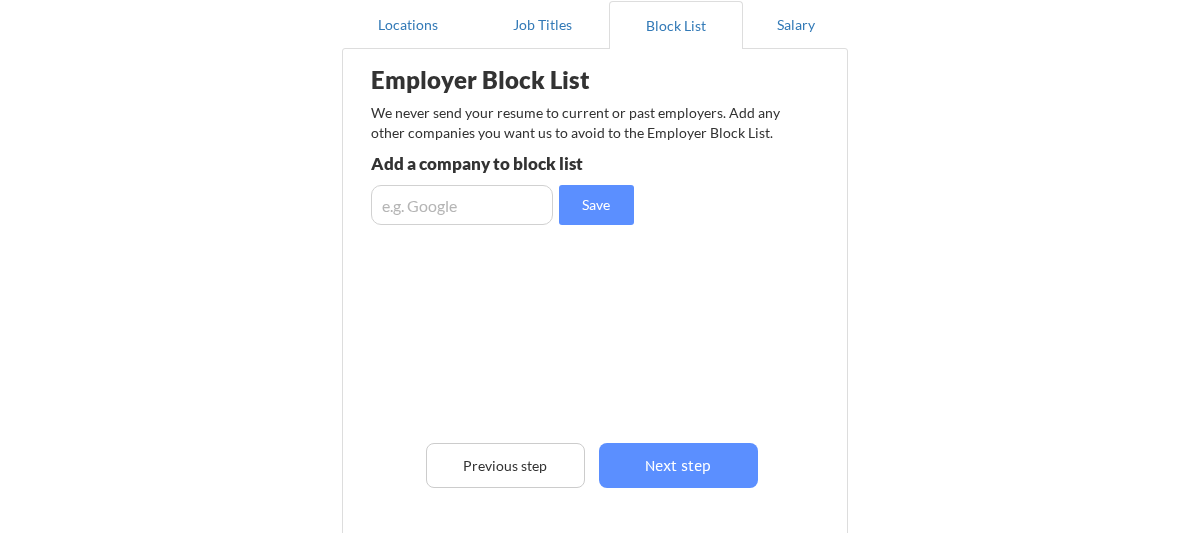
scroll to position [200, 0]
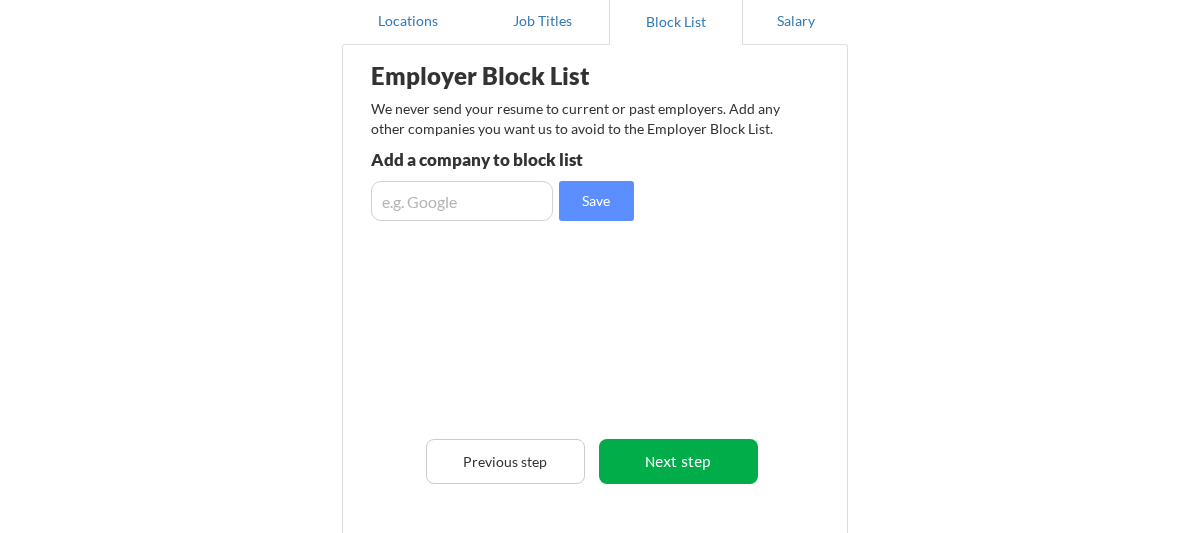
click at [675, 479] on button "Next step" at bounding box center [678, 461] width 159 height 45
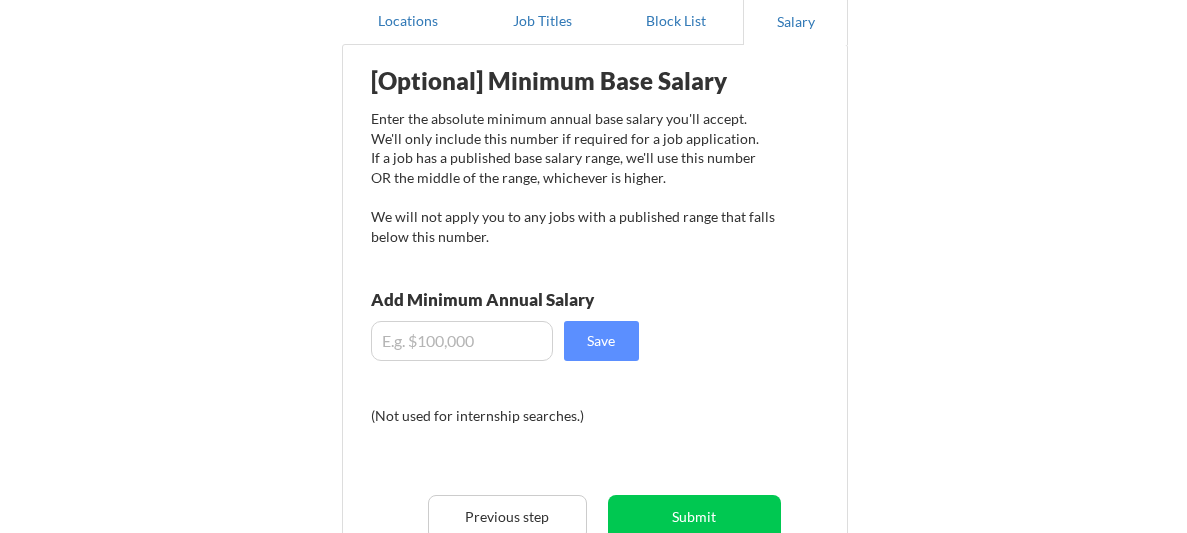
click at [447, 344] on input "input" at bounding box center [462, 341] width 182 height 40
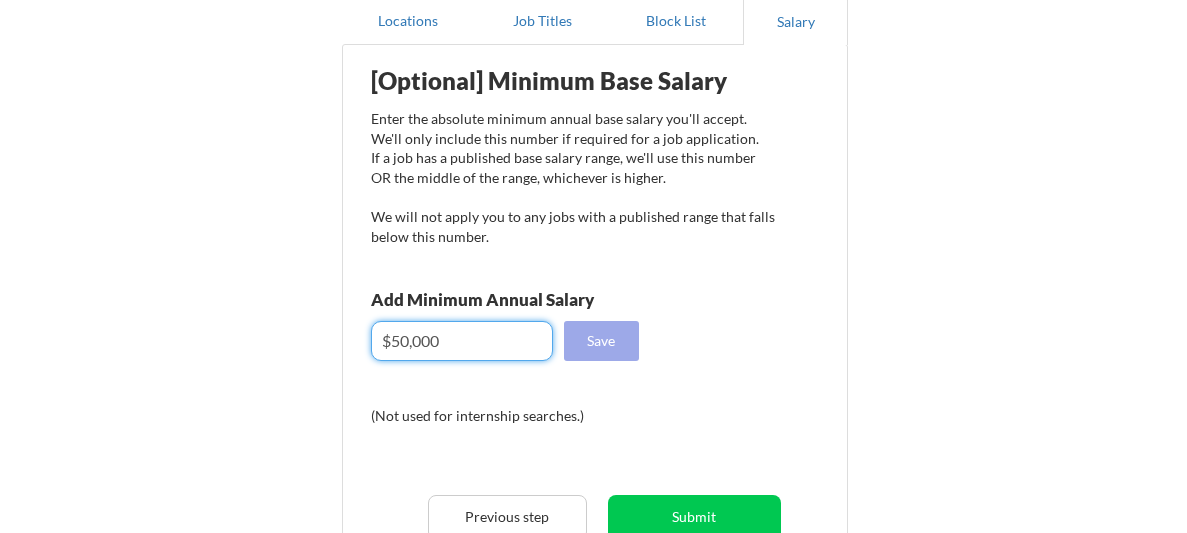
type input "$50,000"
click at [588, 341] on button "Save" at bounding box center [601, 341] width 75 height 40
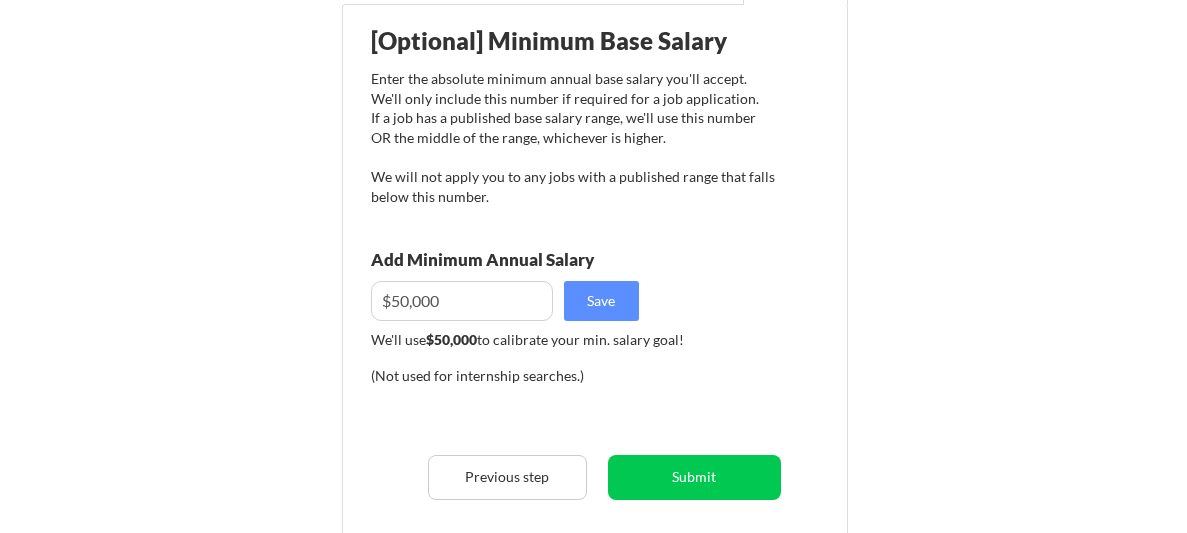
scroll to position [245, 0]
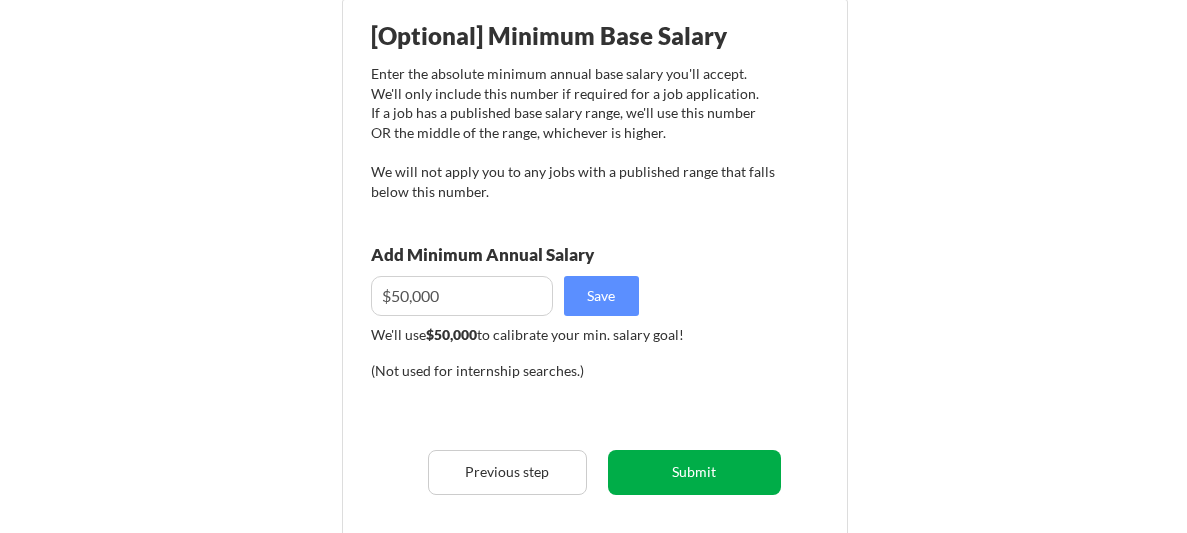
click at [710, 473] on button "Submit" at bounding box center [694, 472] width 173 height 45
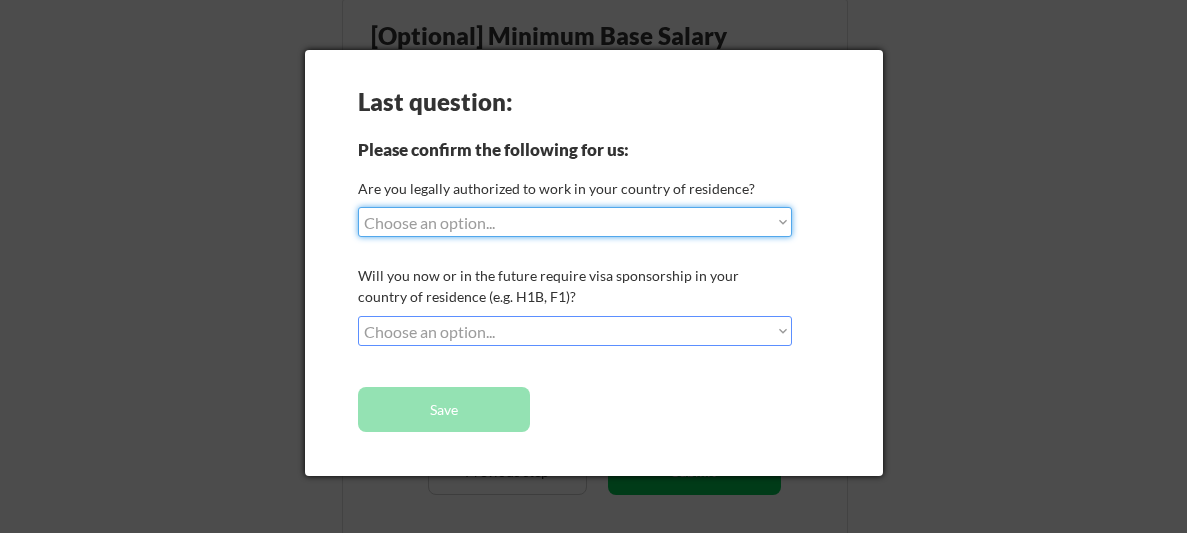
click at [784, 220] on select "Choose an option... Yes, I am a [DEMOGRAPHIC_DATA] Citizen Yes, I am a [DEMOGRA…" at bounding box center [575, 222] width 435 height 30
select select ""yes__i_am_a_[DEMOGRAPHIC_DATA]""
click at [358, 207] on select "Choose an option... Yes, I am a [DEMOGRAPHIC_DATA] Citizen Yes, I am a [DEMOGRA…" at bounding box center [575, 222] width 435 height 30
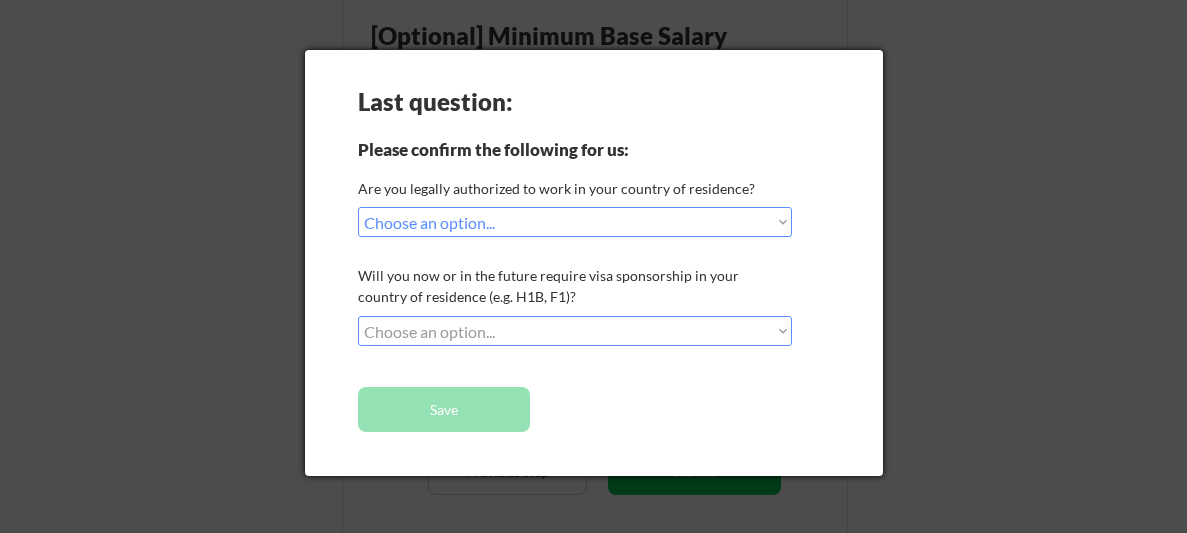
click at [781, 328] on select "Choose an option... No, I will not need sponsorship Yes, I will need sponsorship" at bounding box center [575, 331] width 435 height 30
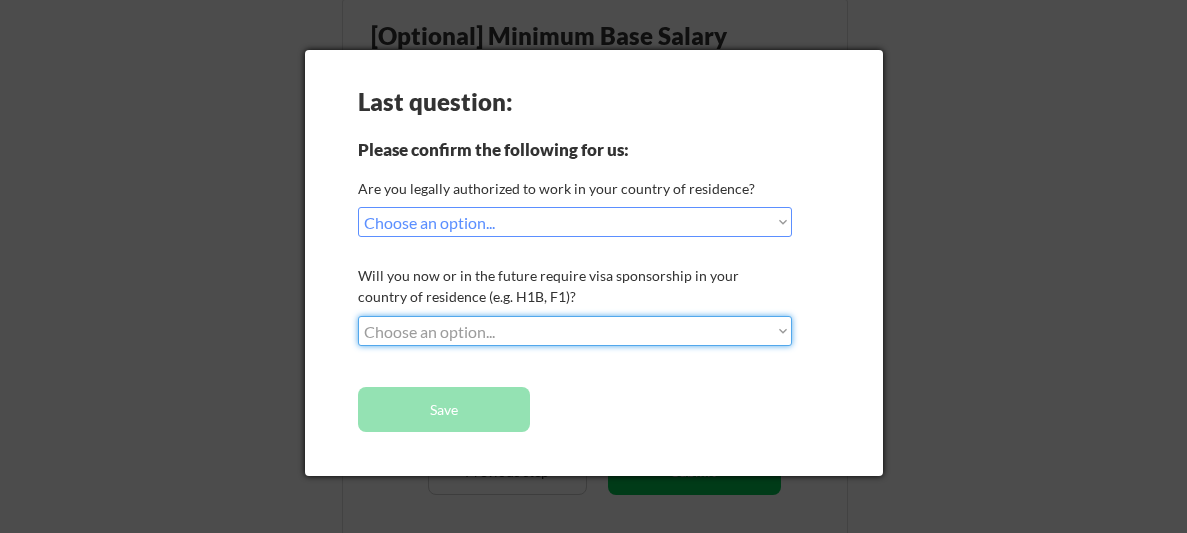
select select ""no__i_will_not_need_sponsorship""
click at [358, 316] on select "Choose an option... No, I will not need sponsorship Yes, I will need sponsorship" at bounding box center [575, 331] width 435 height 30
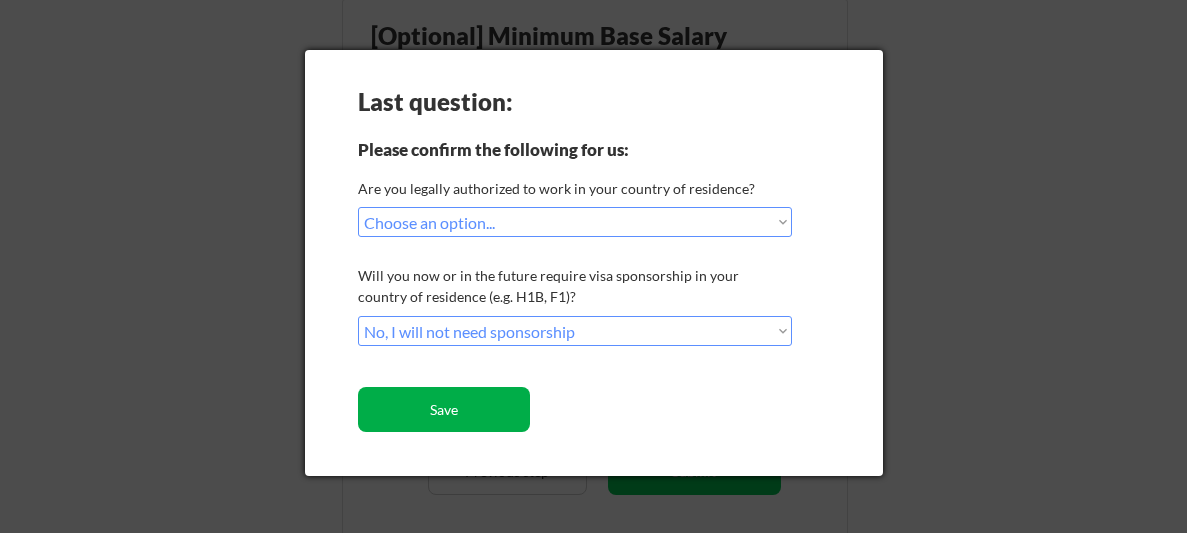
click at [477, 411] on button "Save" at bounding box center [444, 409] width 173 height 45
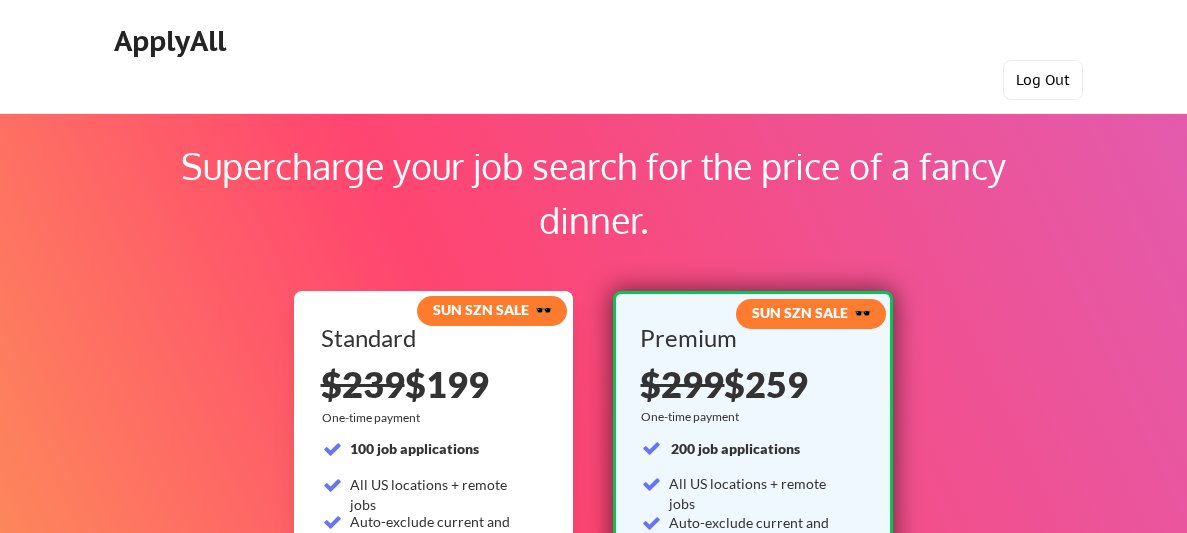
click at [1044, 82] on button "Log Out" at bounding box center [1043, 80] width 80 height 40
